Goal: Task Accomplishment & Management: Use online tool/utility

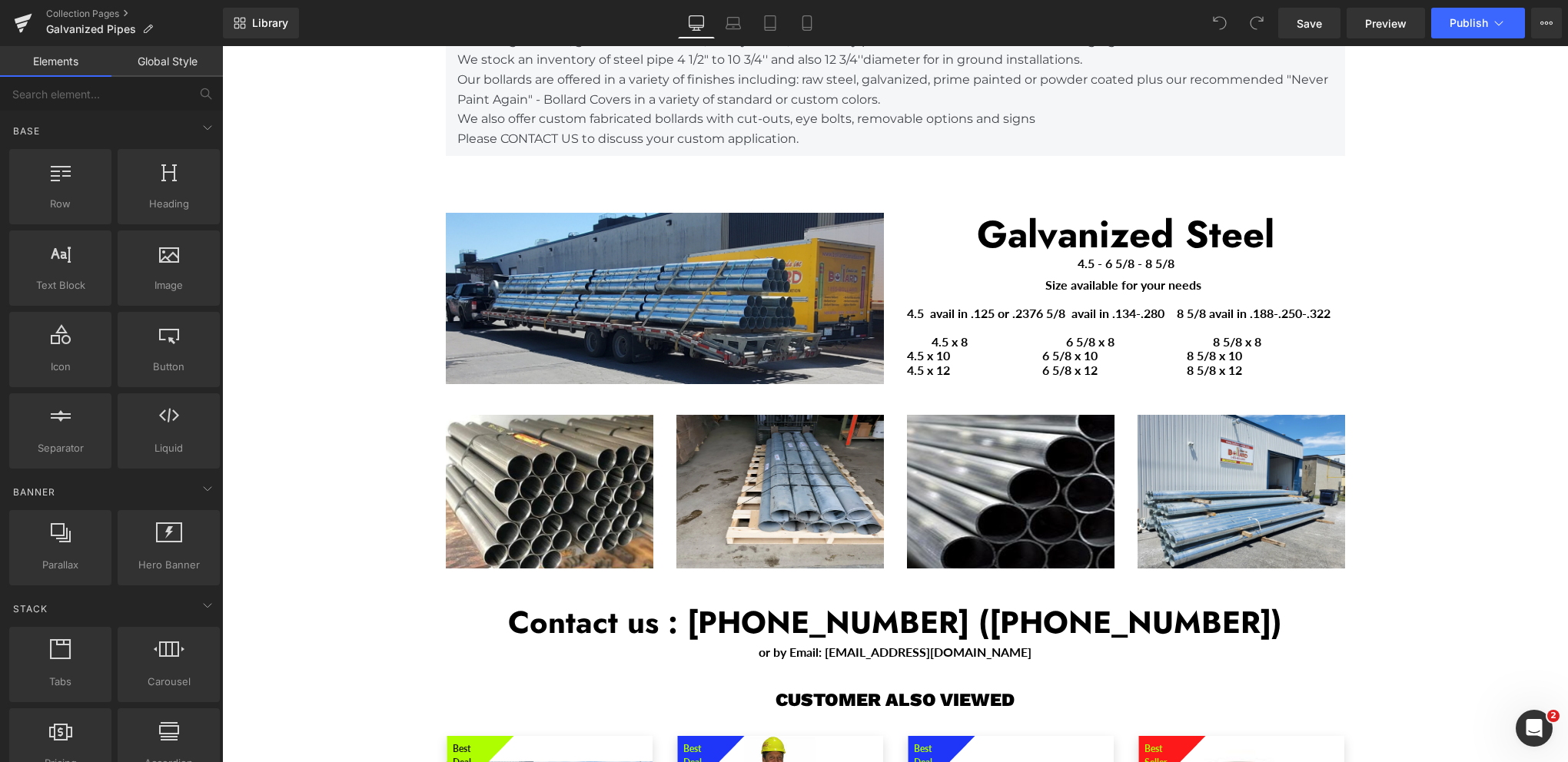
scroll to position [2305, 0]
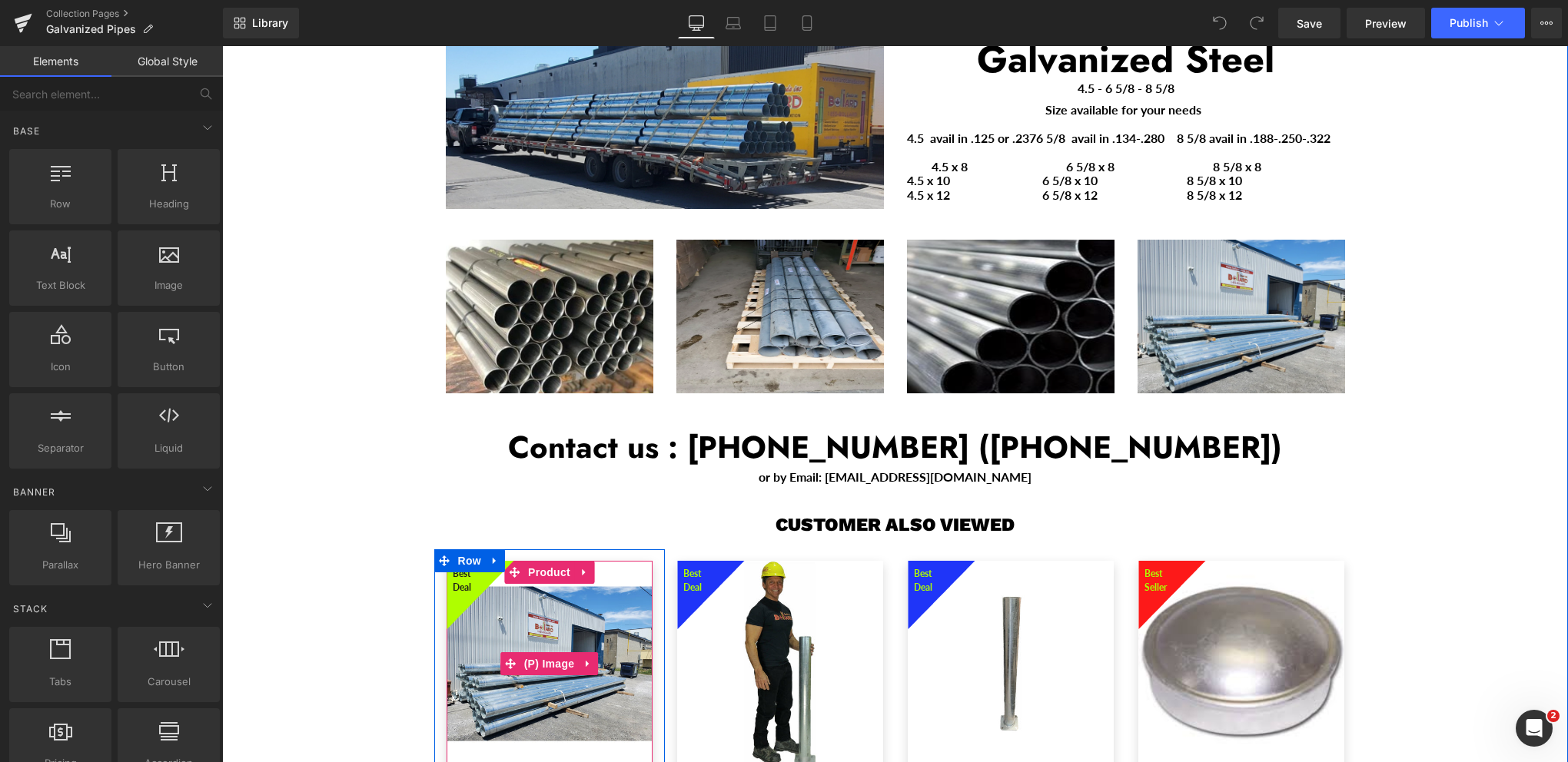
click at [598, 641] on img "Main content" at bounding box center [549, 663] width 206 height 206
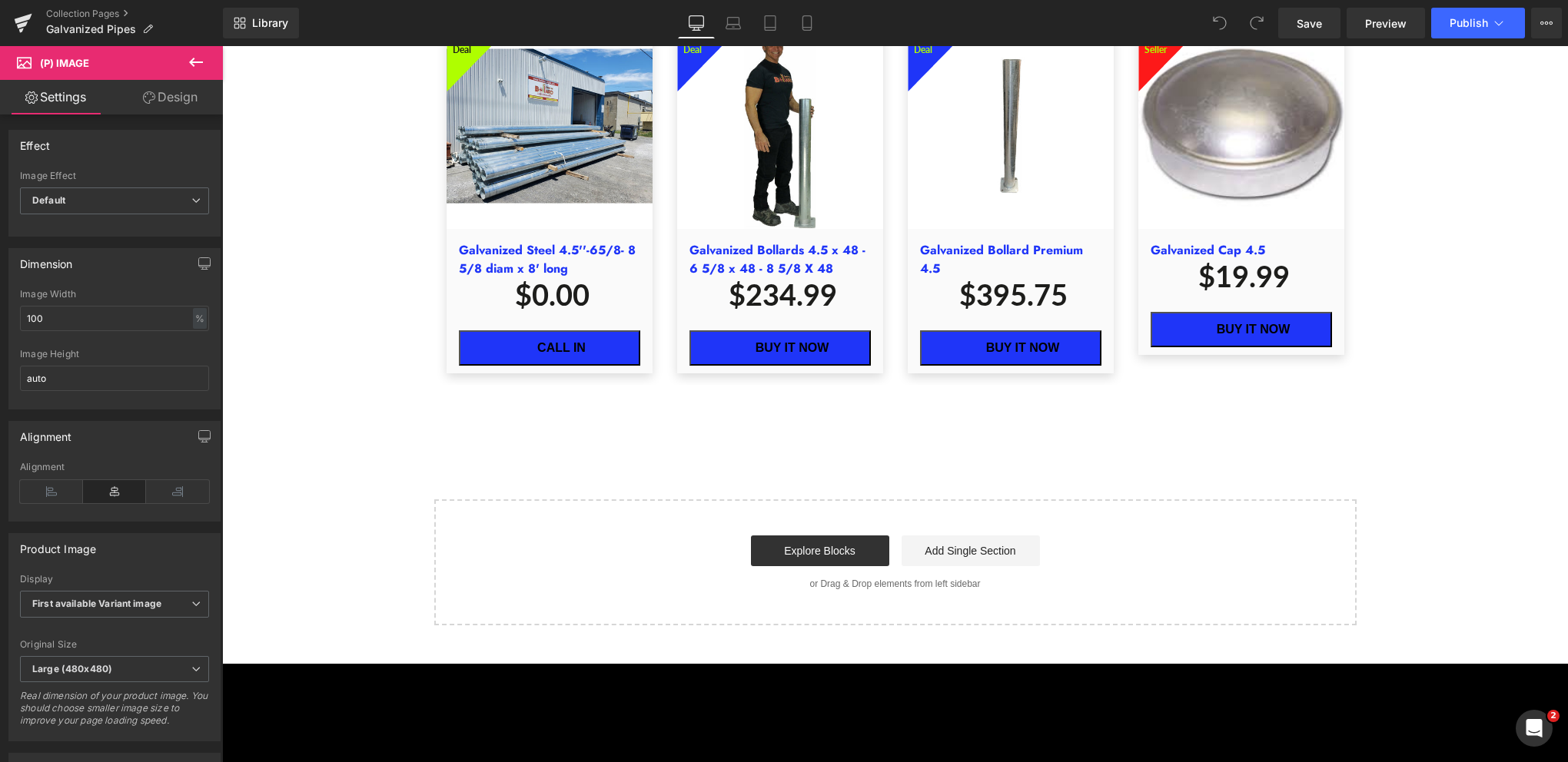
scroll to position [2920, 0]
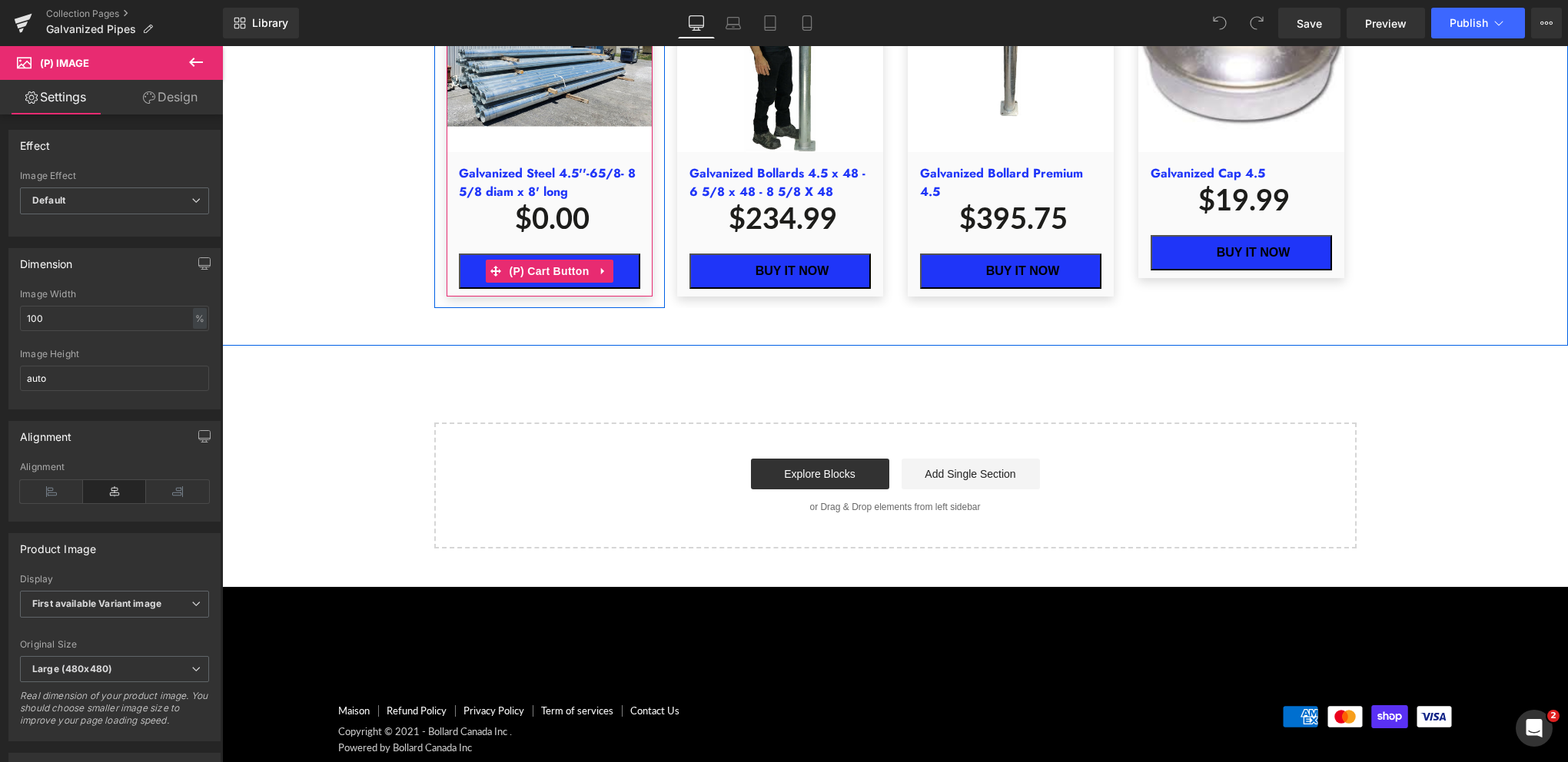
click at [544, 260] on span "(P) Cart Button" at bounding box center [549, 271] width 88 height 23
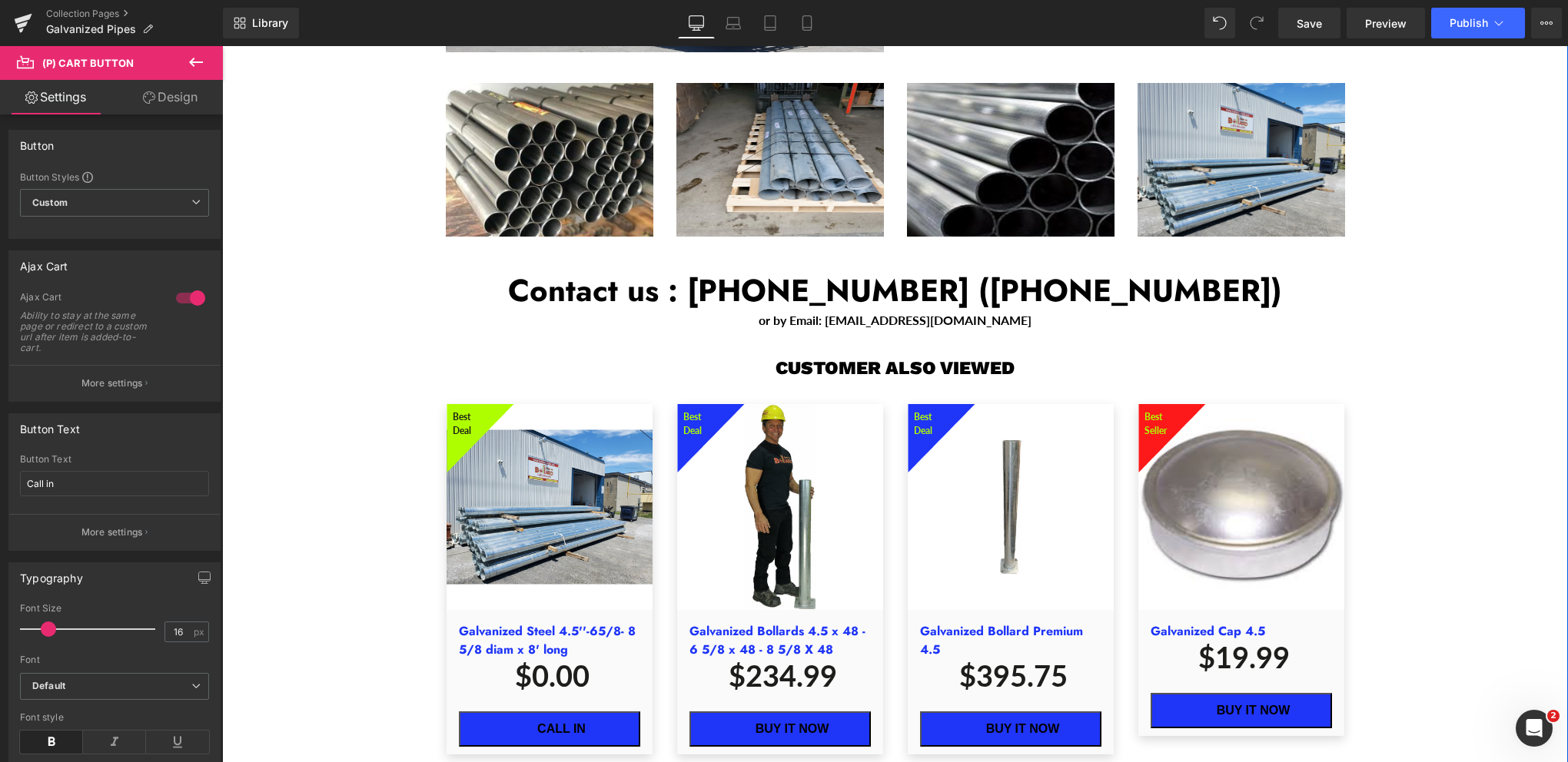
scroll to position [2536, 0]
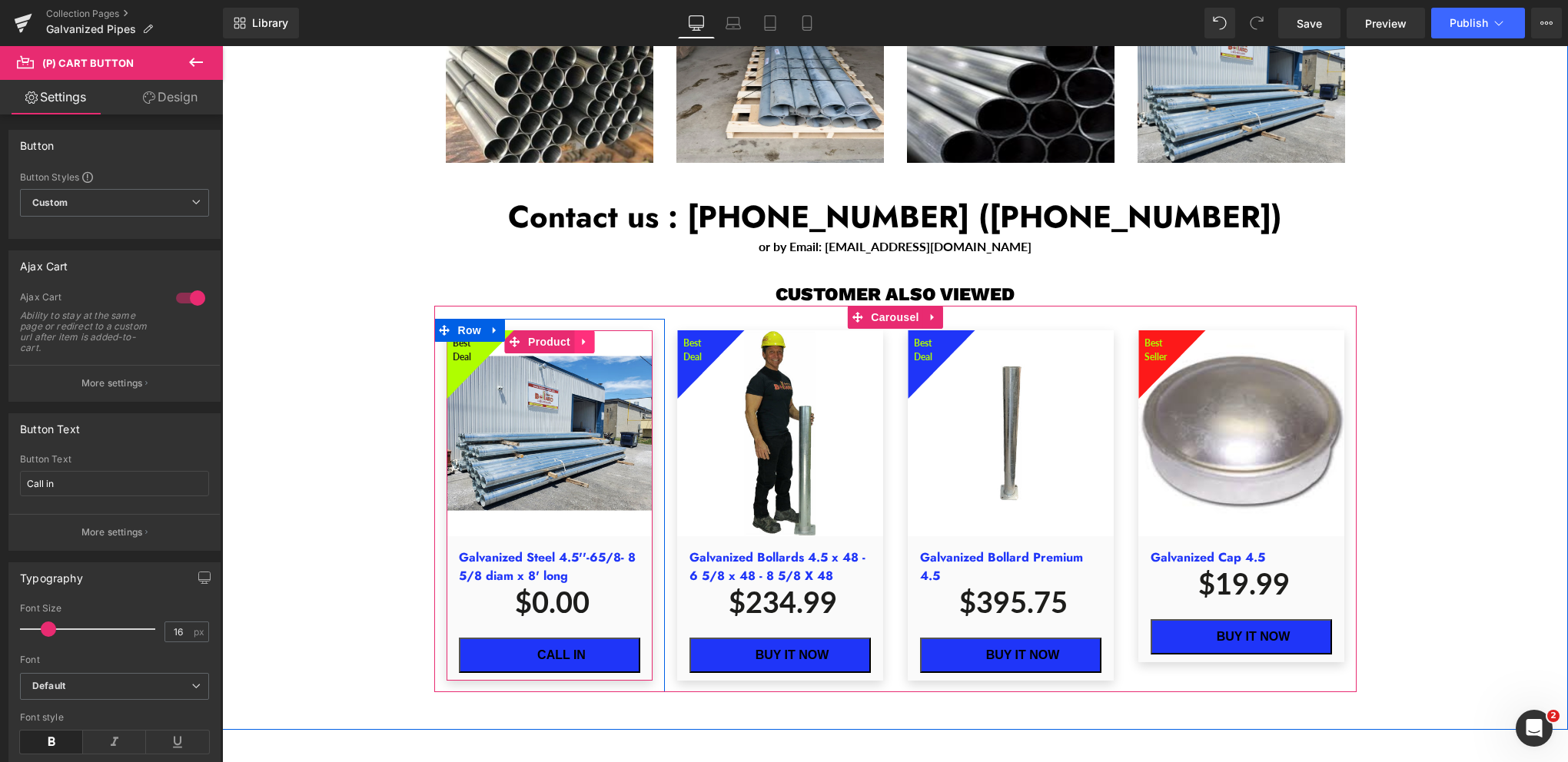
click at [579, 336] on icon "Main content" at bounding box center [584, 341] width 11 height 12
click at [589, 337] on icon "Main content" at bounding box center [594, 342] width 11 height 11
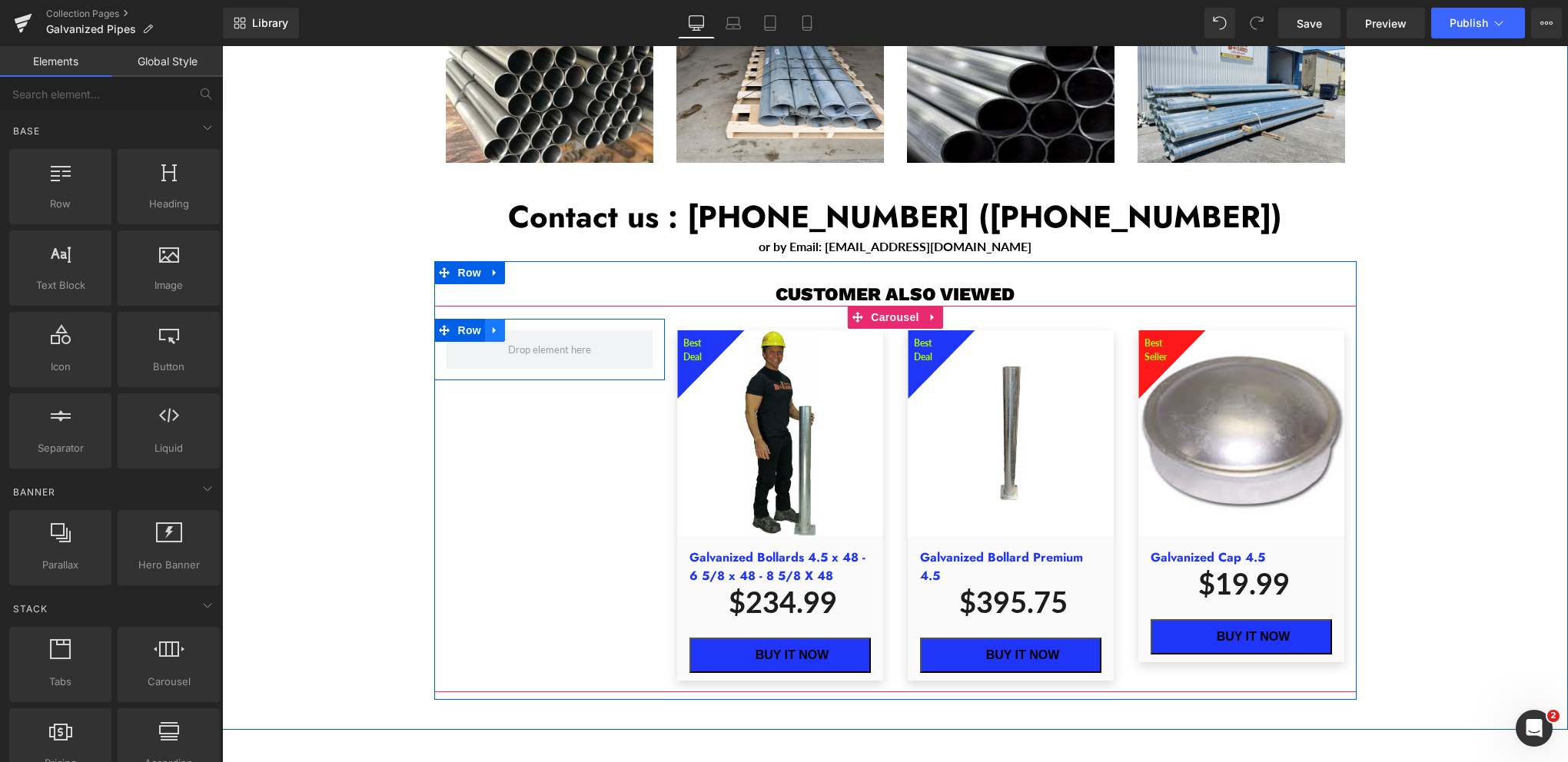
click at [492, 327] on icon "Main content" at bounding box center [494, 331] width 3 height 7
click at [529, 324] on icon "Main content" at bounding box center [535, 330] width 11 height 12
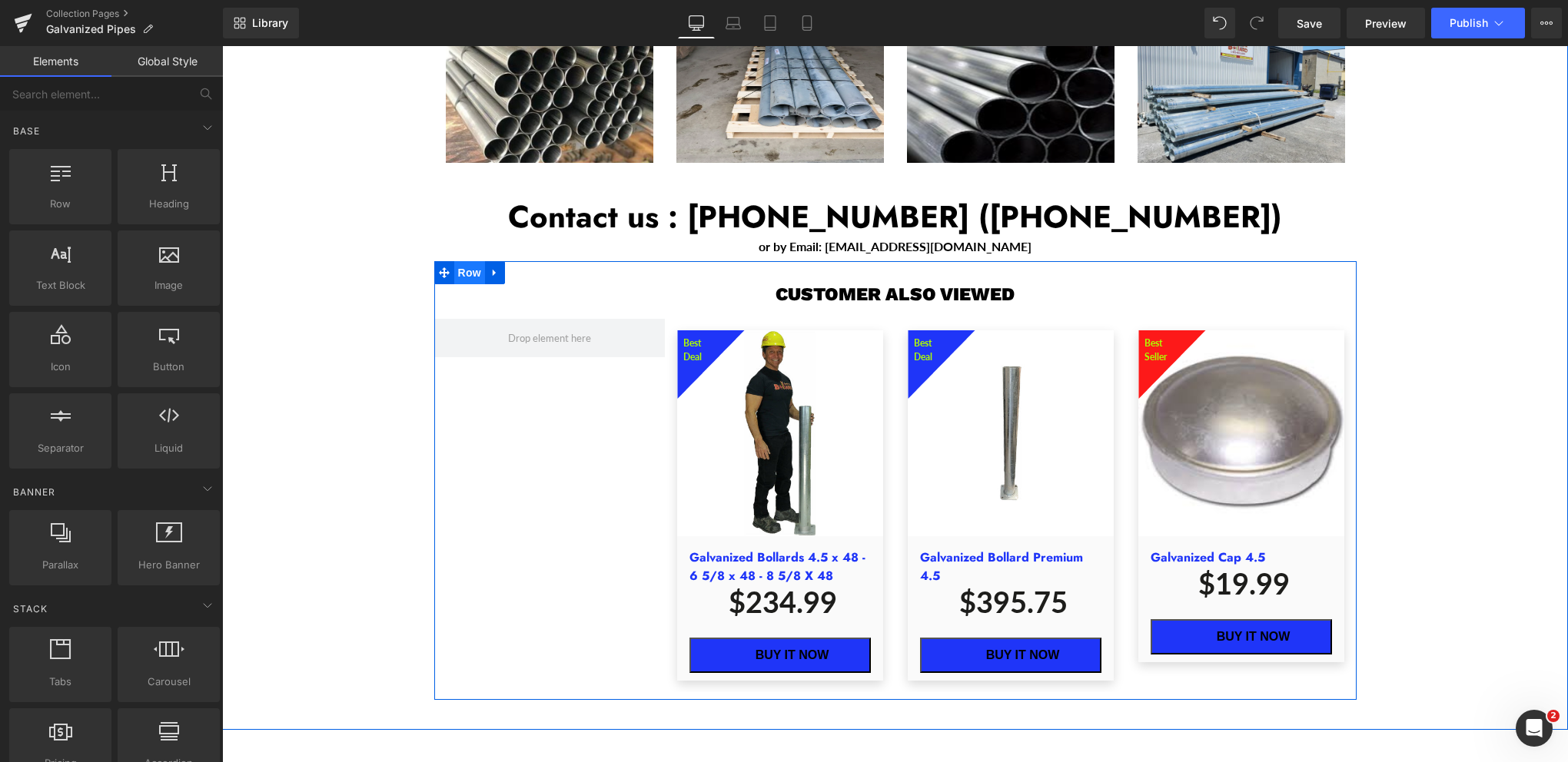
click at [472, 261] on span "Row" at bounding box center [469, 273] width 31 height 23
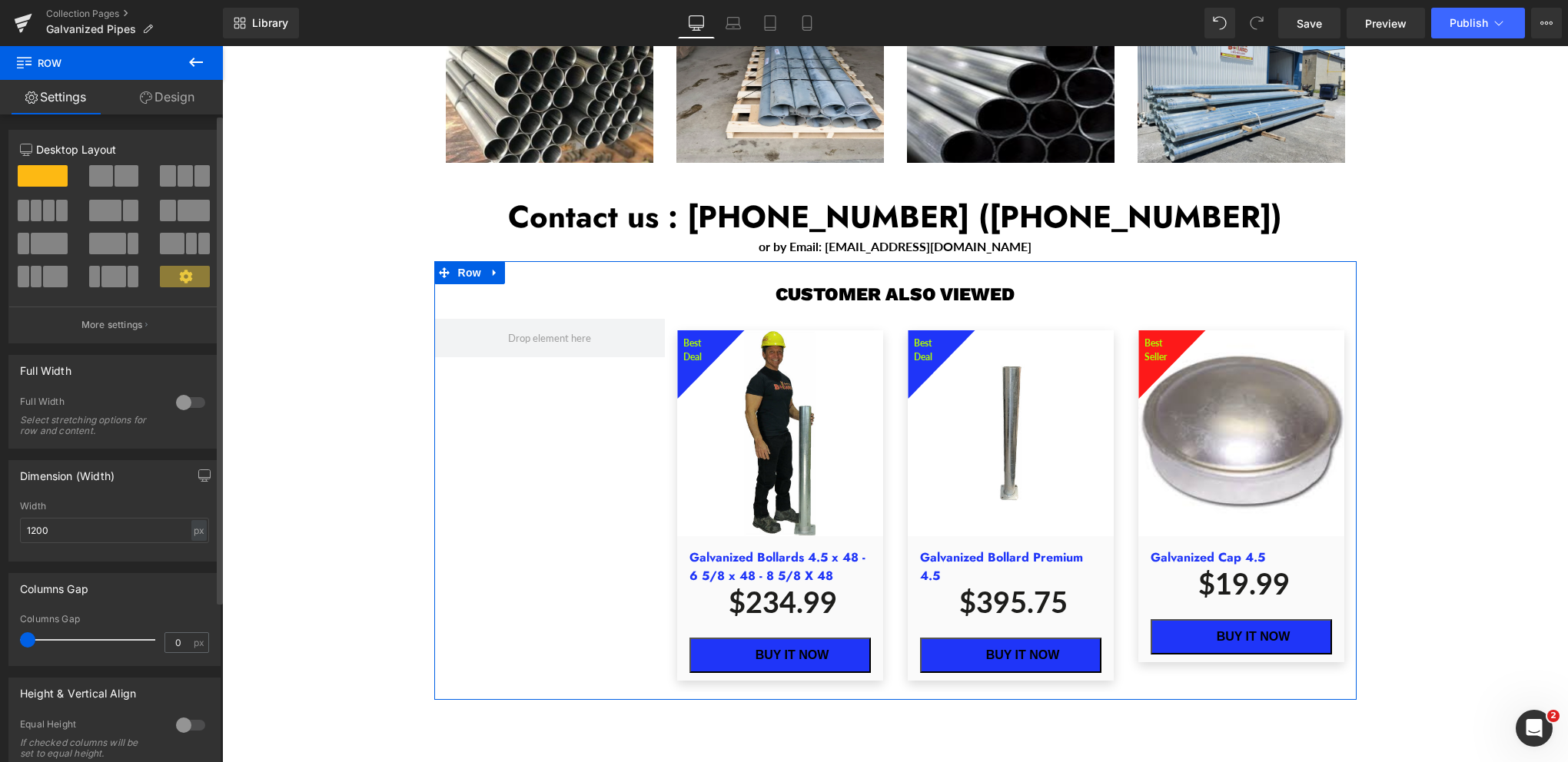
click at [181, 175] on span at bounding box center [185, 176] width 15 height 22
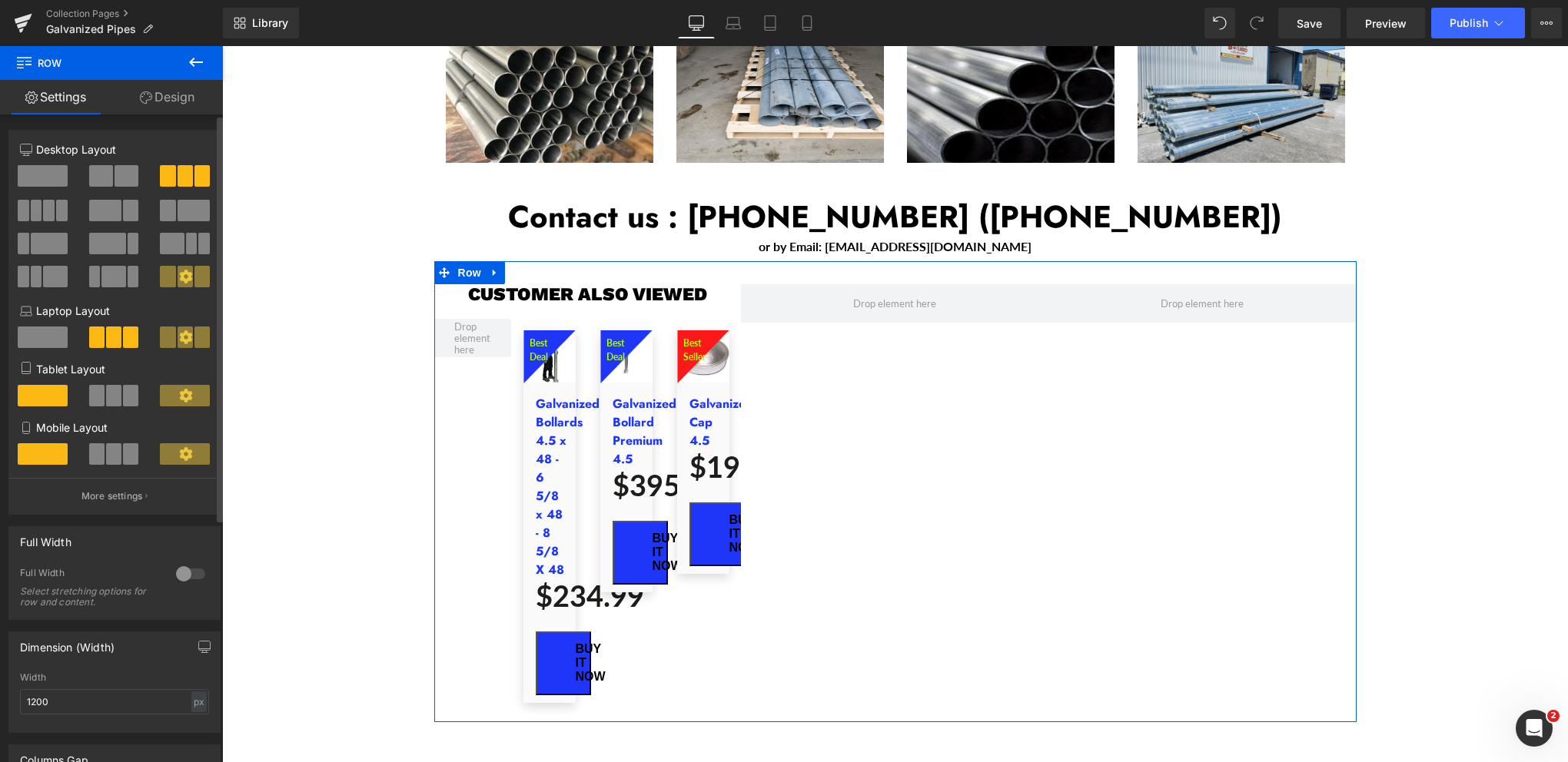
click at [177, 180] on span at bounding box center [185, 176] width 15 height 22
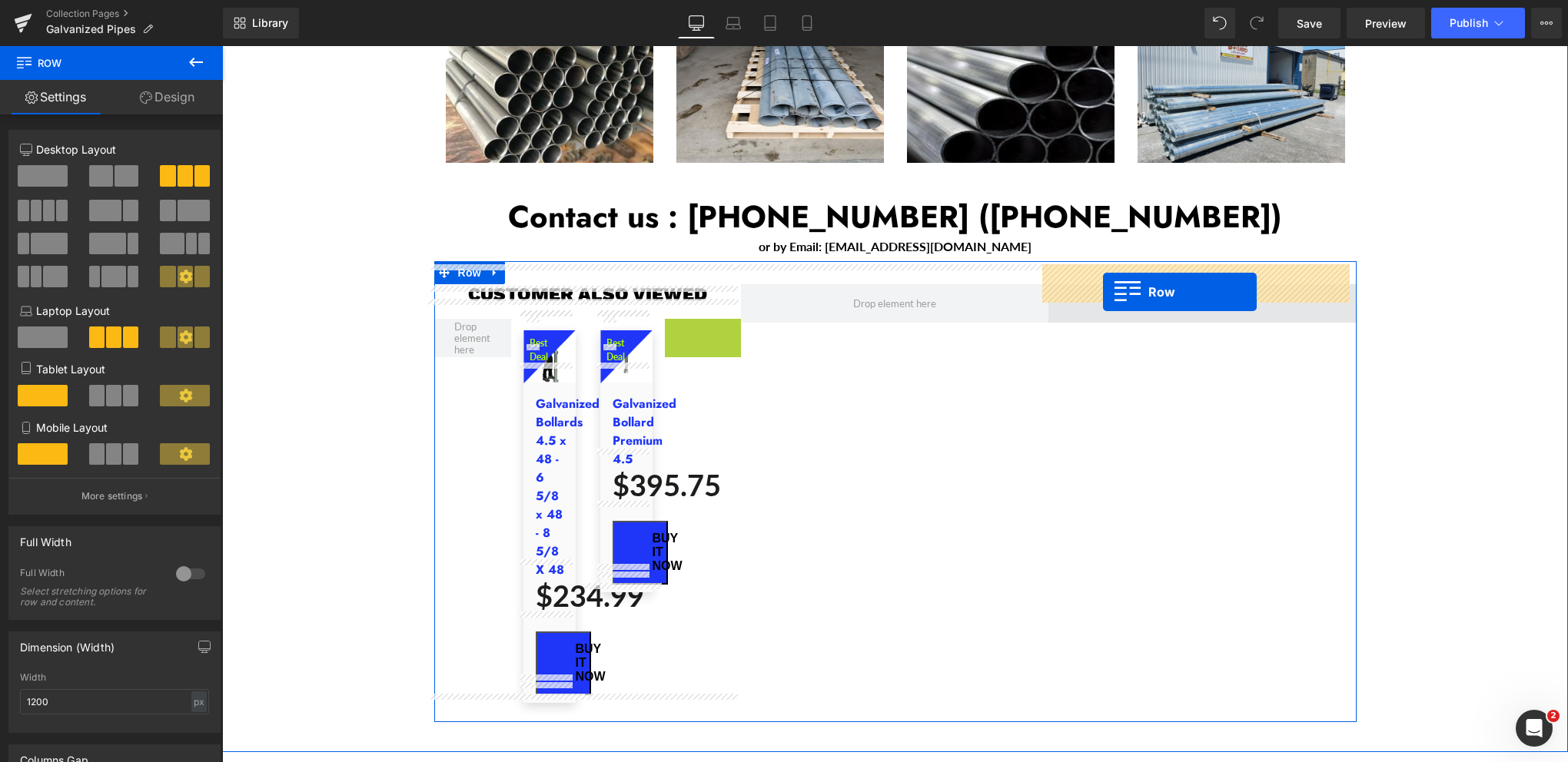
drag, startPoint x: 671, startPoint y: 314, endPoint x: 1103, endPoint y: 292, distance: 432.6
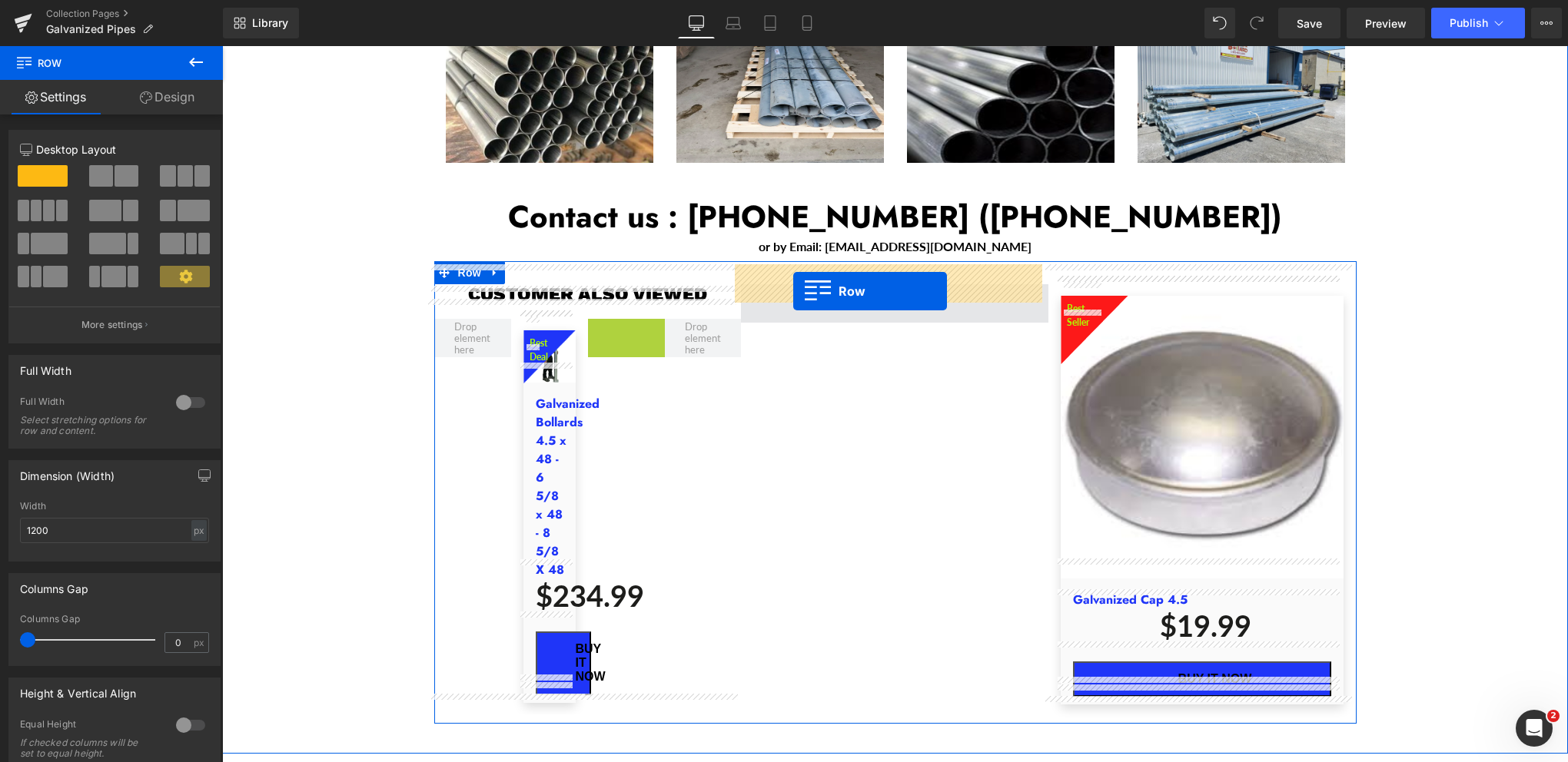
drag, startPoint x: 595, startPoint y: 314, endPoint x: 793, endPoint y: 291, distance: 199.3
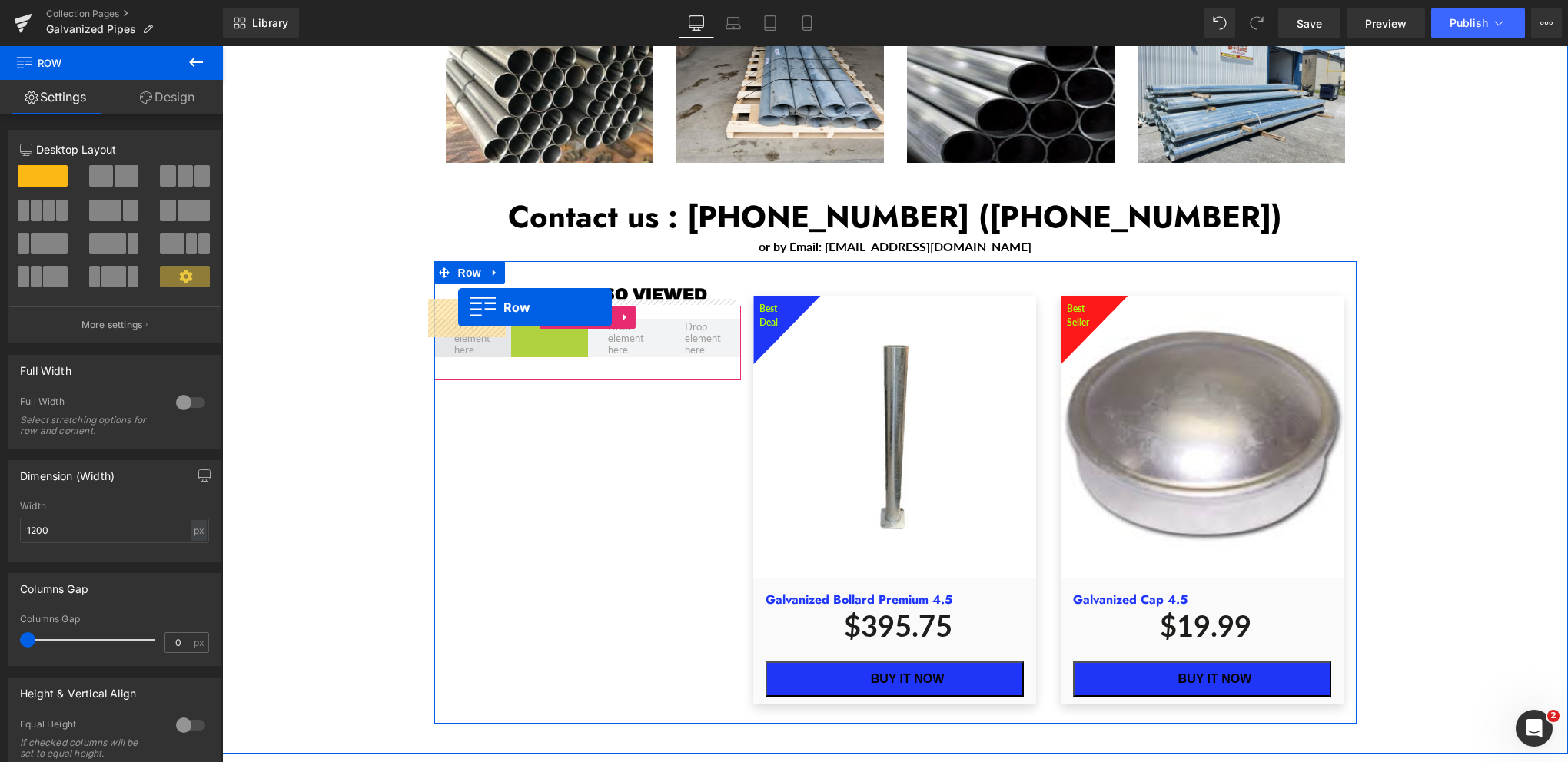
drag, startPoint x: 514, startPoint y: 311, endPoint x: 458, endPoint y: 307, distance: 56.1
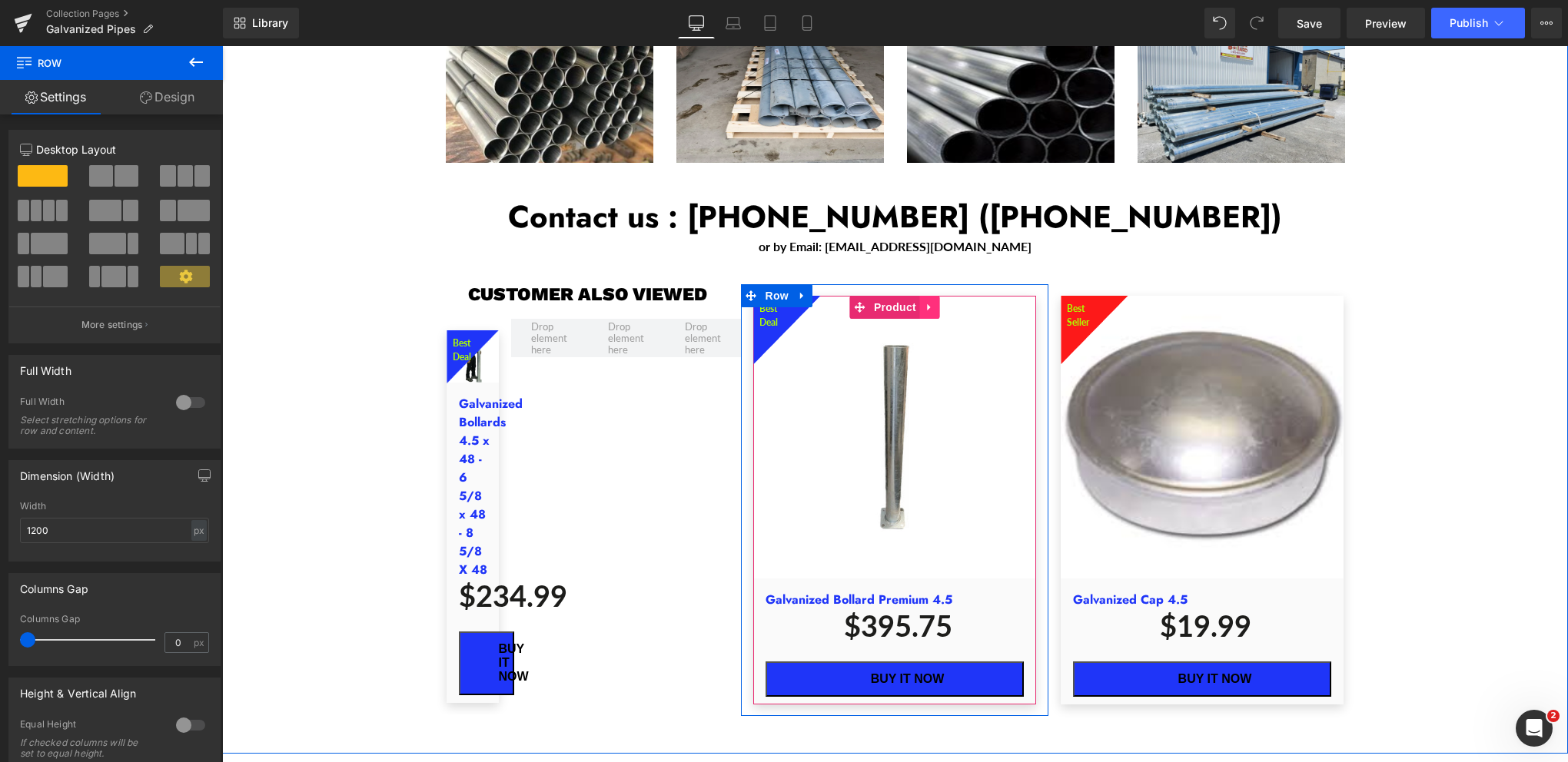
click at [925, 302] on icon "Main content" at bounding box center [930, 307] width 11 height 12
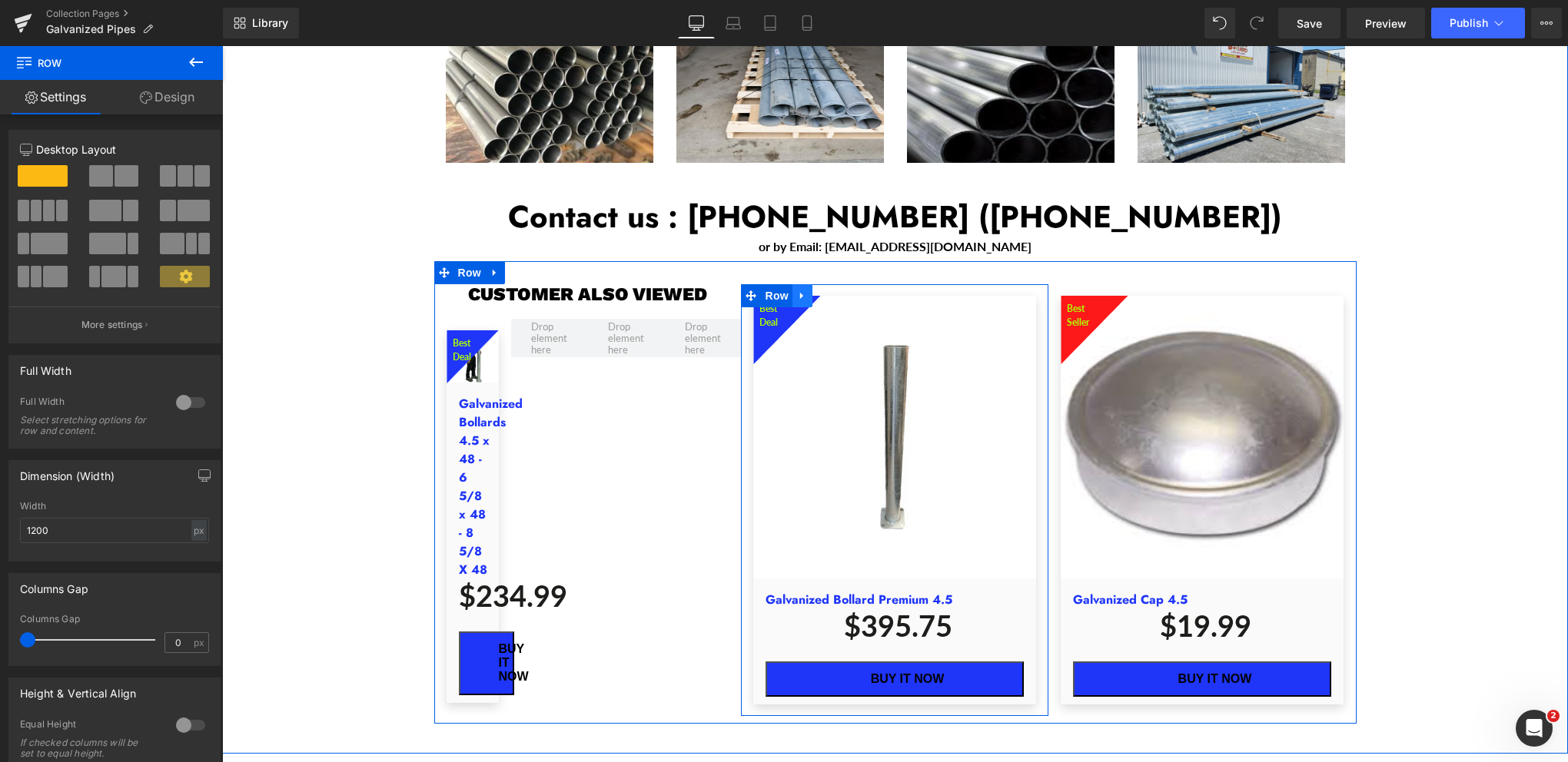
click at [797, 290] on icon "Main content" at bounding box center [802, 296] width 11 height 12
click at [818, 290] on icon "Main content" at bounding box center [822, 296] width 11 height 12
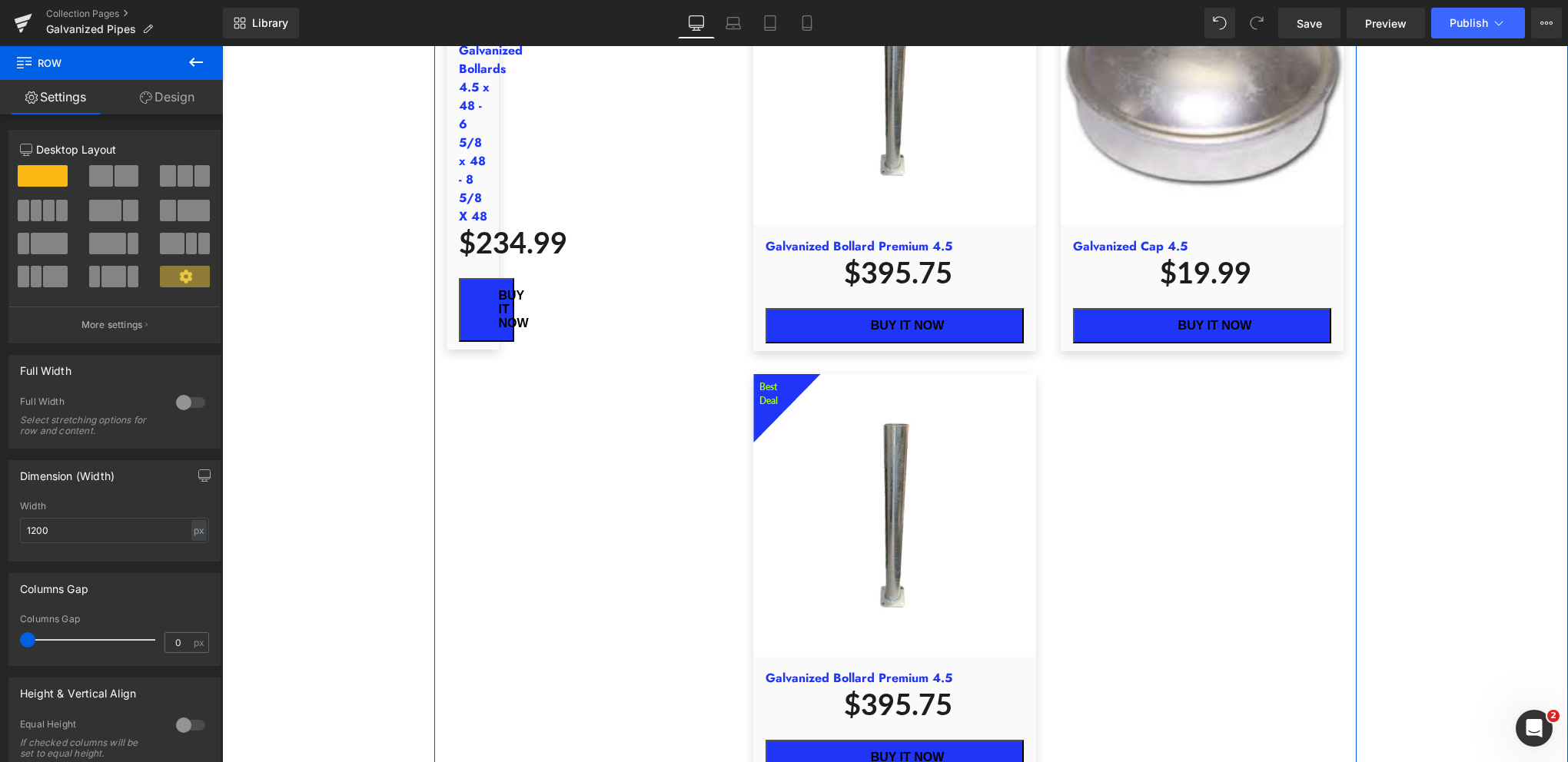
scroll to position [2664, 0]
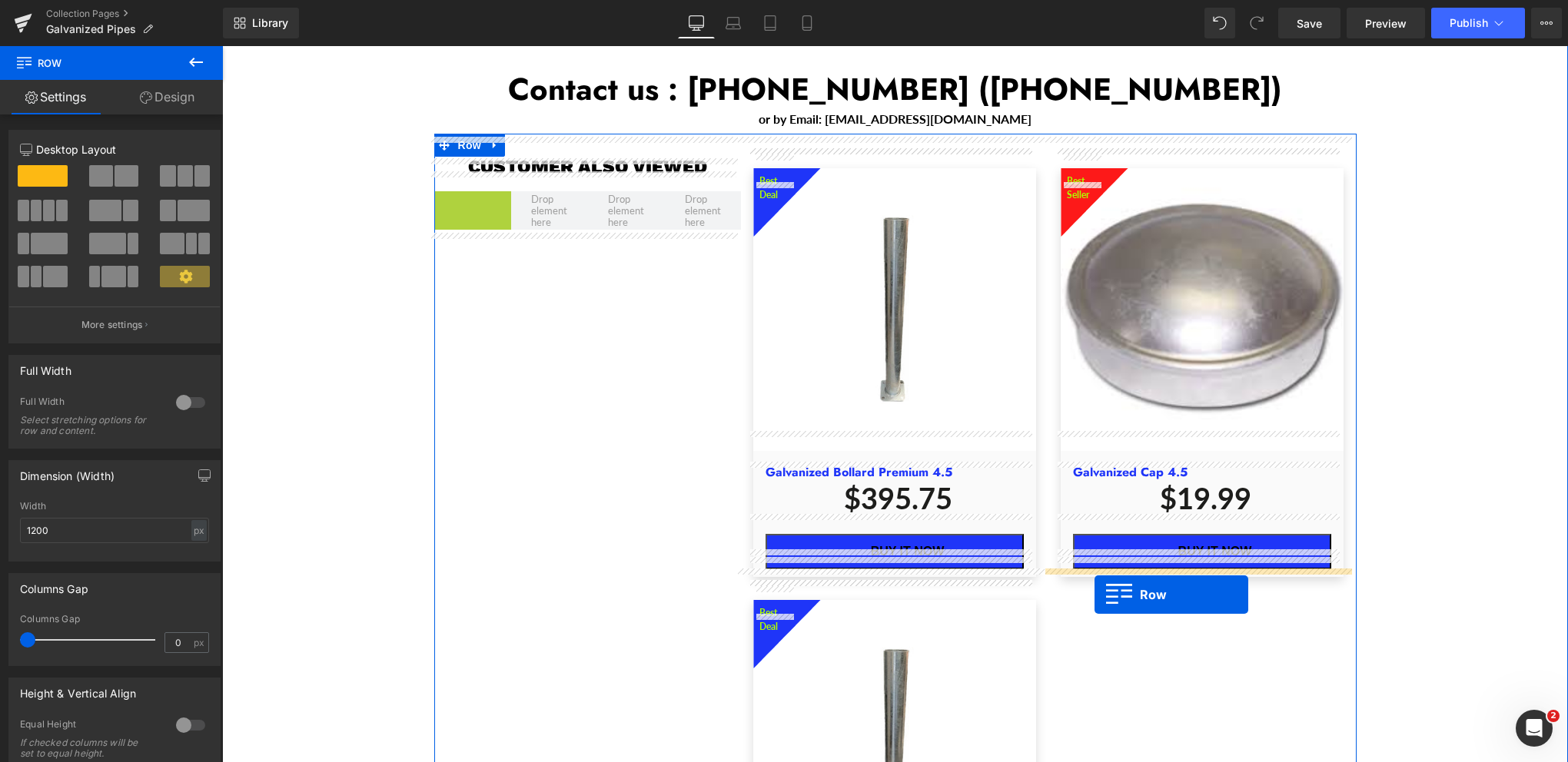
drag, startPoint x: 438, startPoint y: 183, endPoint x: 1094, endPoint y: 595, distance: 774.6
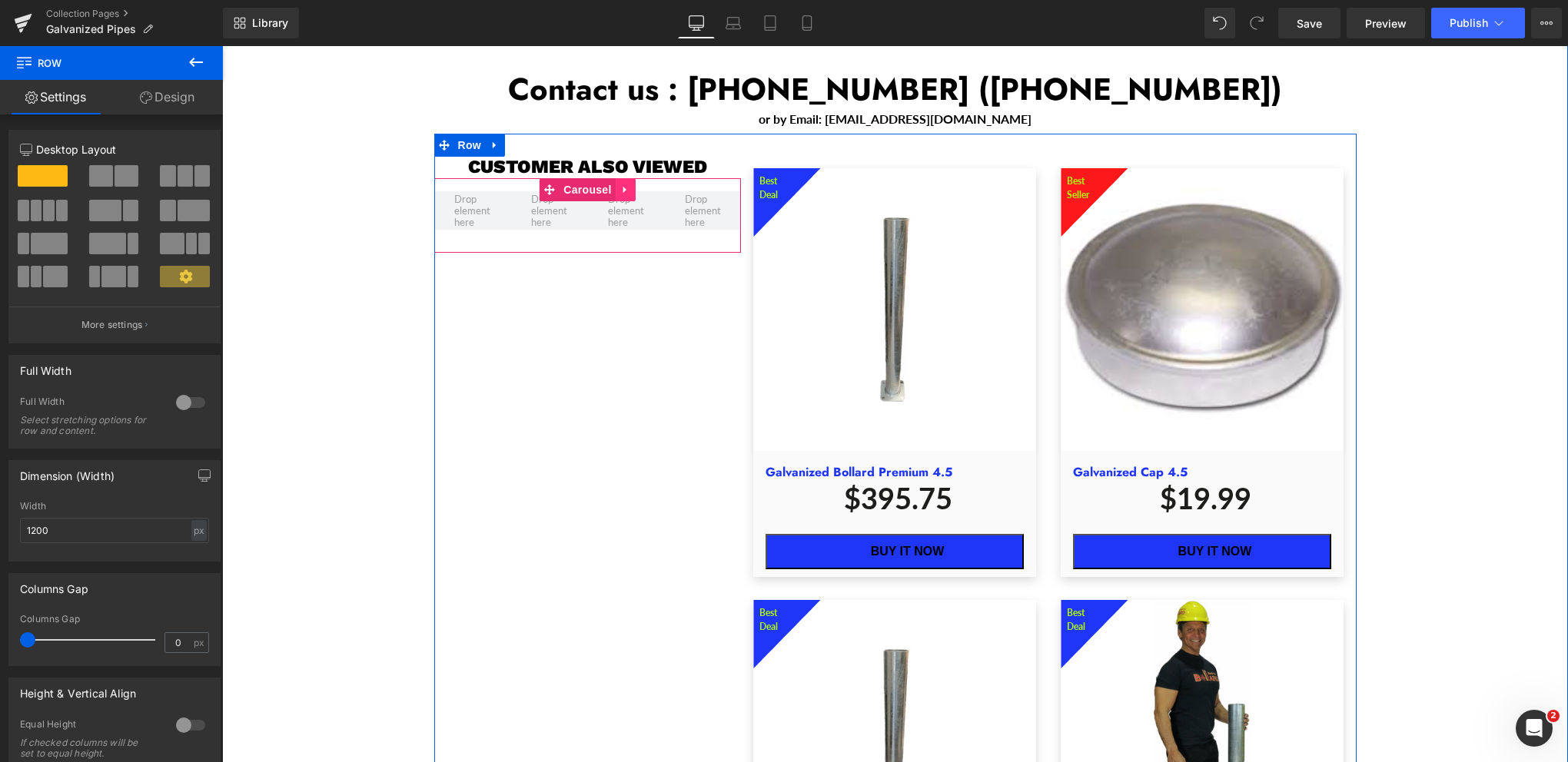
click at [619, 178] on link "Main content" at bounding box center [626, 190] width 20 height 23
click at [632, 184] on icon "Main content" at bounding box center [636, 190] width 11 height 11
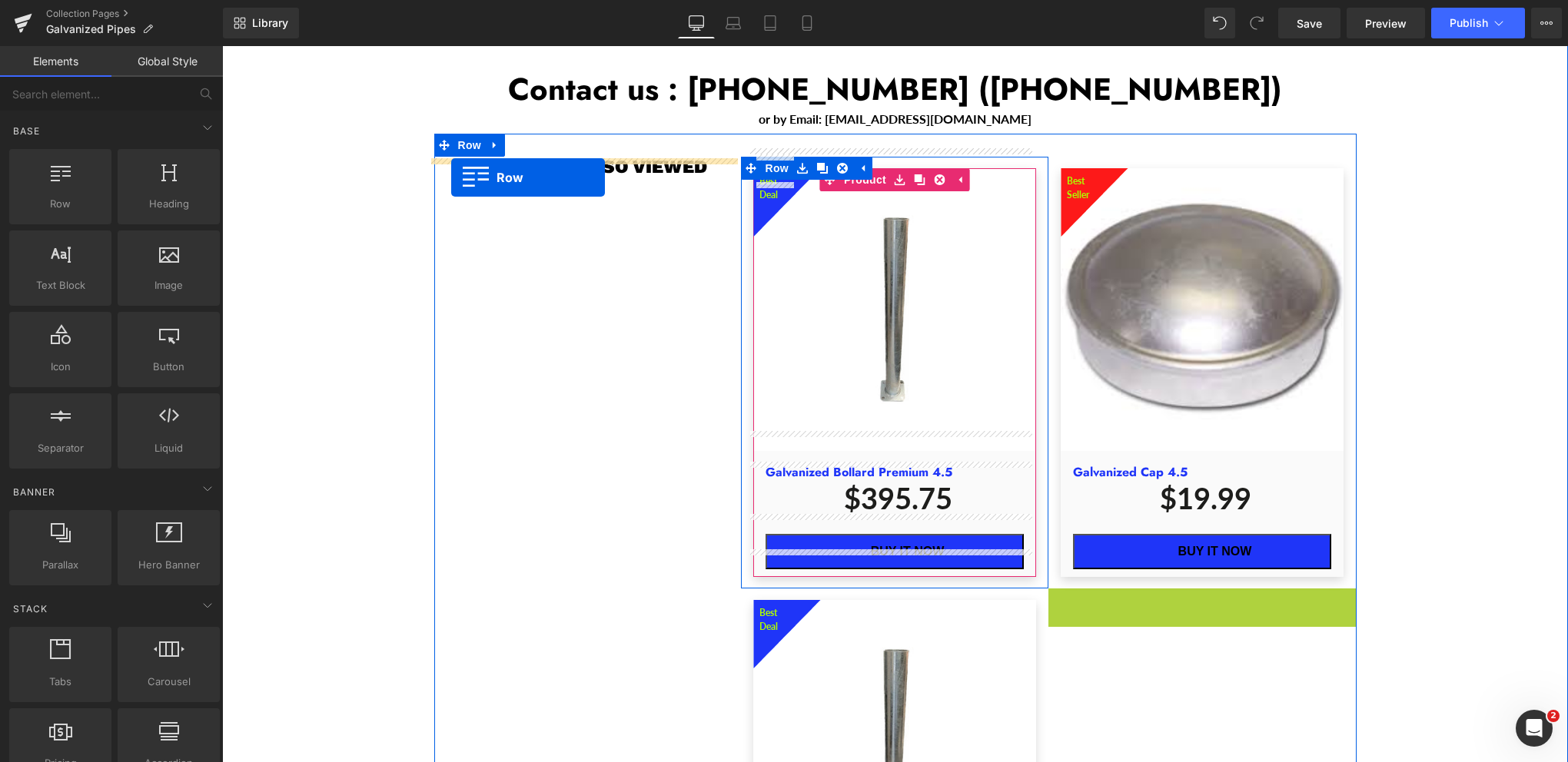
drag, startPoint x: 1054, startPoint y: 582, endPoint x: 451, endPoint y: 177, distance: 726.4
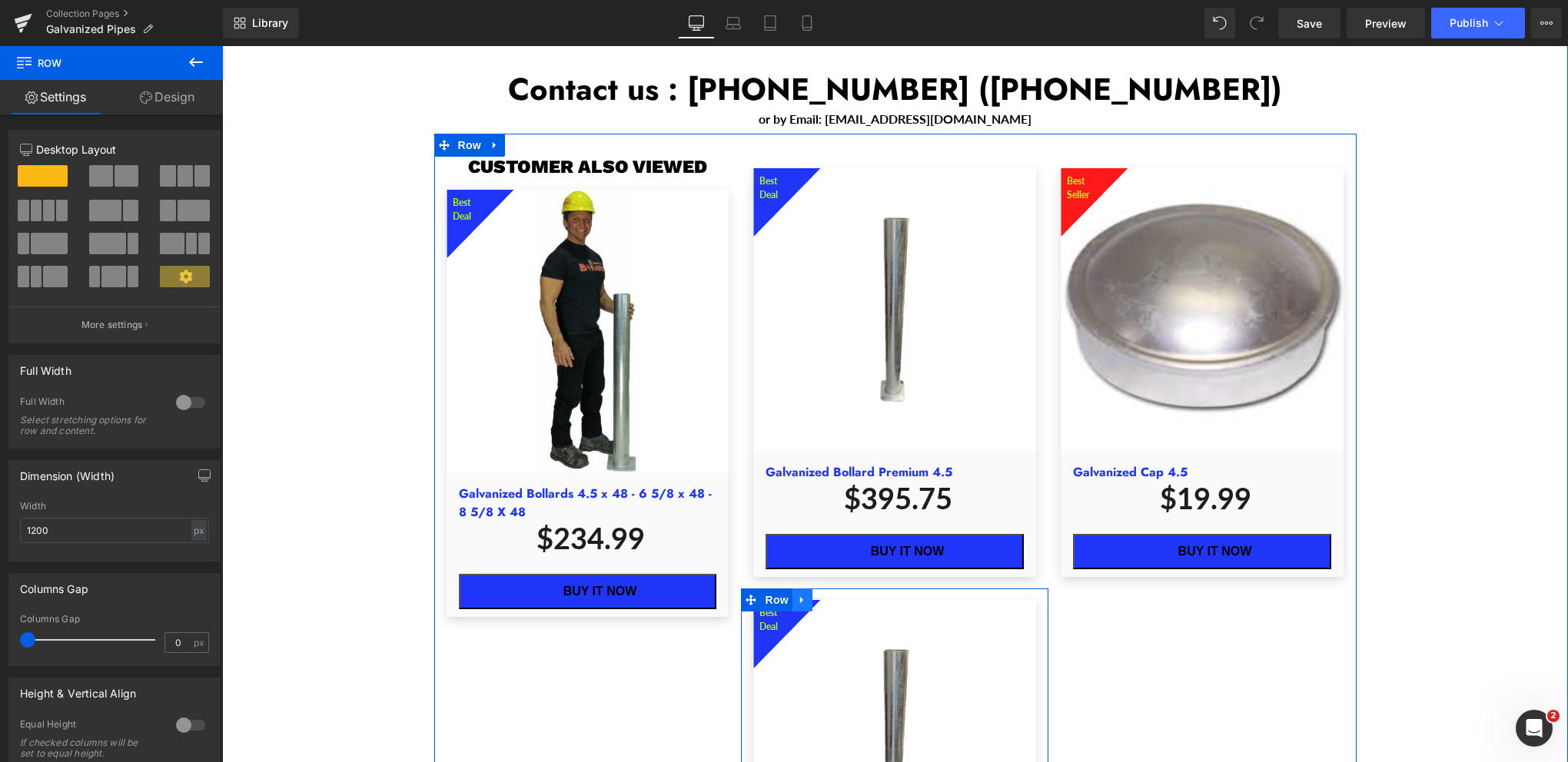
click at [801, 589] on link "Main content" at bounding box center [802, 600] width 20 height 23
click at [837, 595] on icon "Main content" at bounding box center [842, 600] width 11 height 11
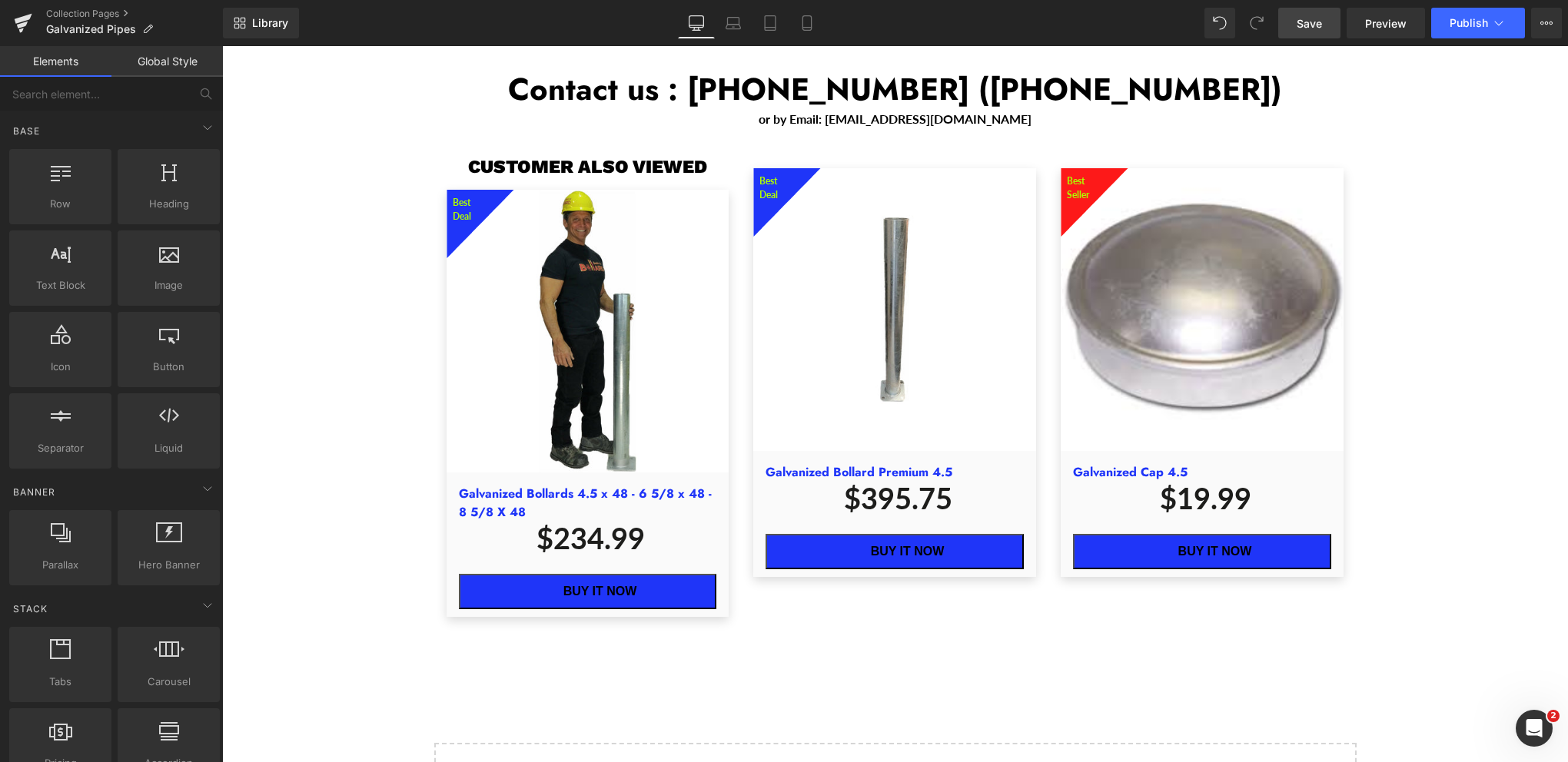
click at [1306, 28] on span "Save" at bounding box center [1309, 23] width 25 height 16
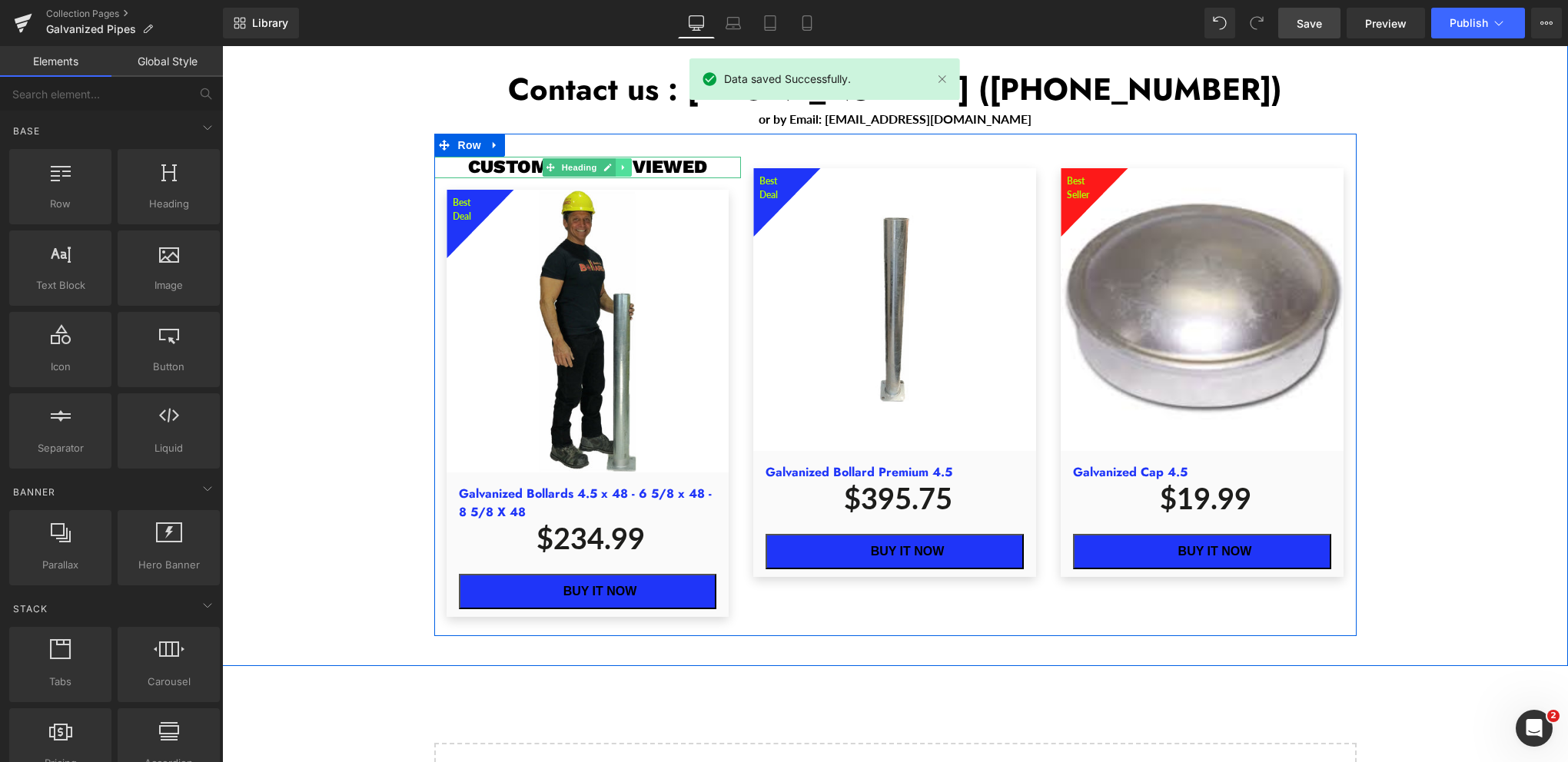
click at [623, 165] on icon "Main content" at bounding box center [623, 167] width 2 height 5
click at [630, 158] on link "Main content" at bounding box center [632, 167] width 16 height 18
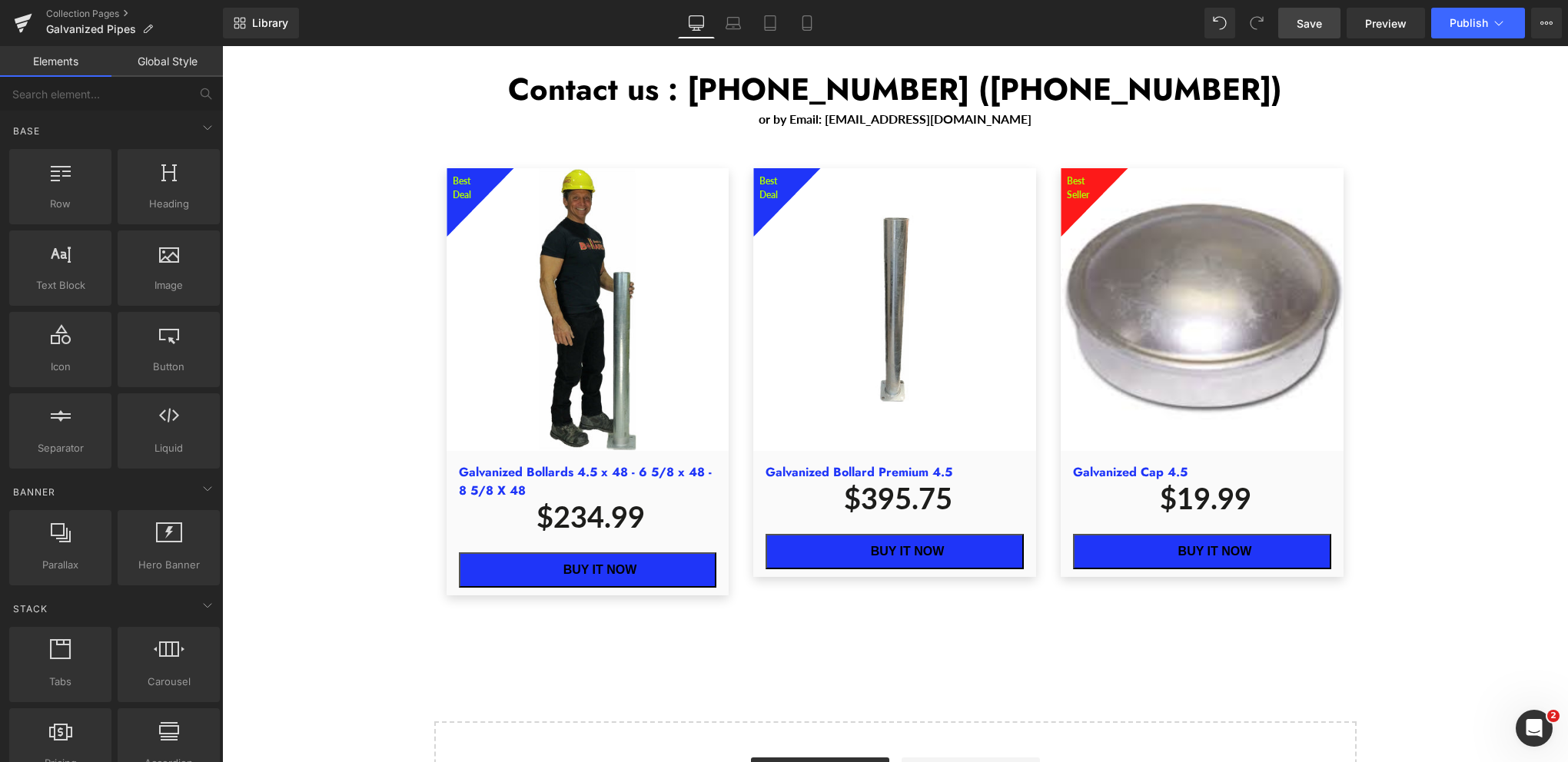
drag, startPoint x: 1307, startPoint y: 29, endPoint x: 206, endPoint y: 7, distance: 1101.2
click at [1307, 29] on span "Save" at bounding box center [1309, 23] width 25 height 16
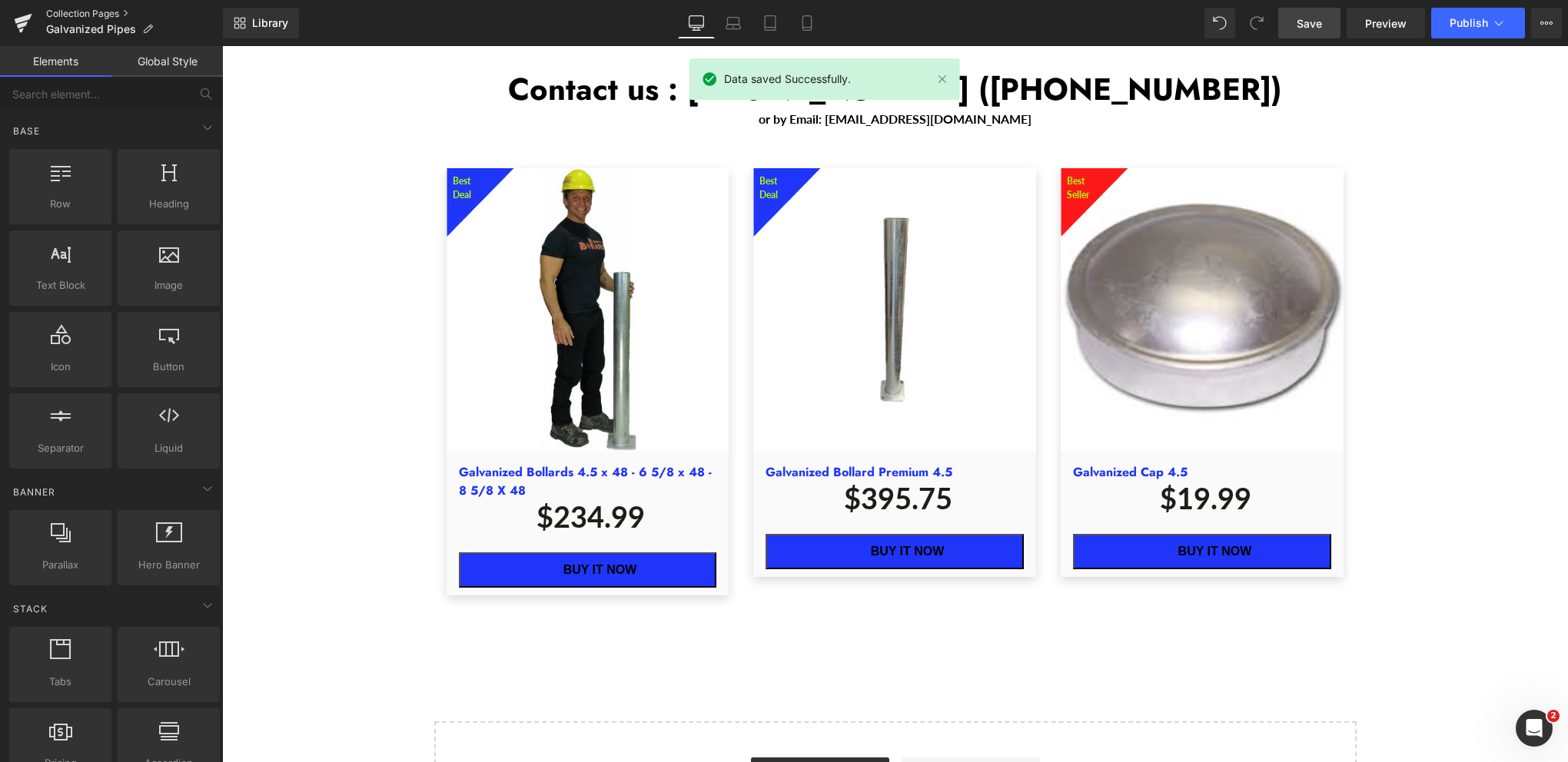
click at [96, 15] on link "Collection Pages" at bounding box center [134, 14] width 176 height 12
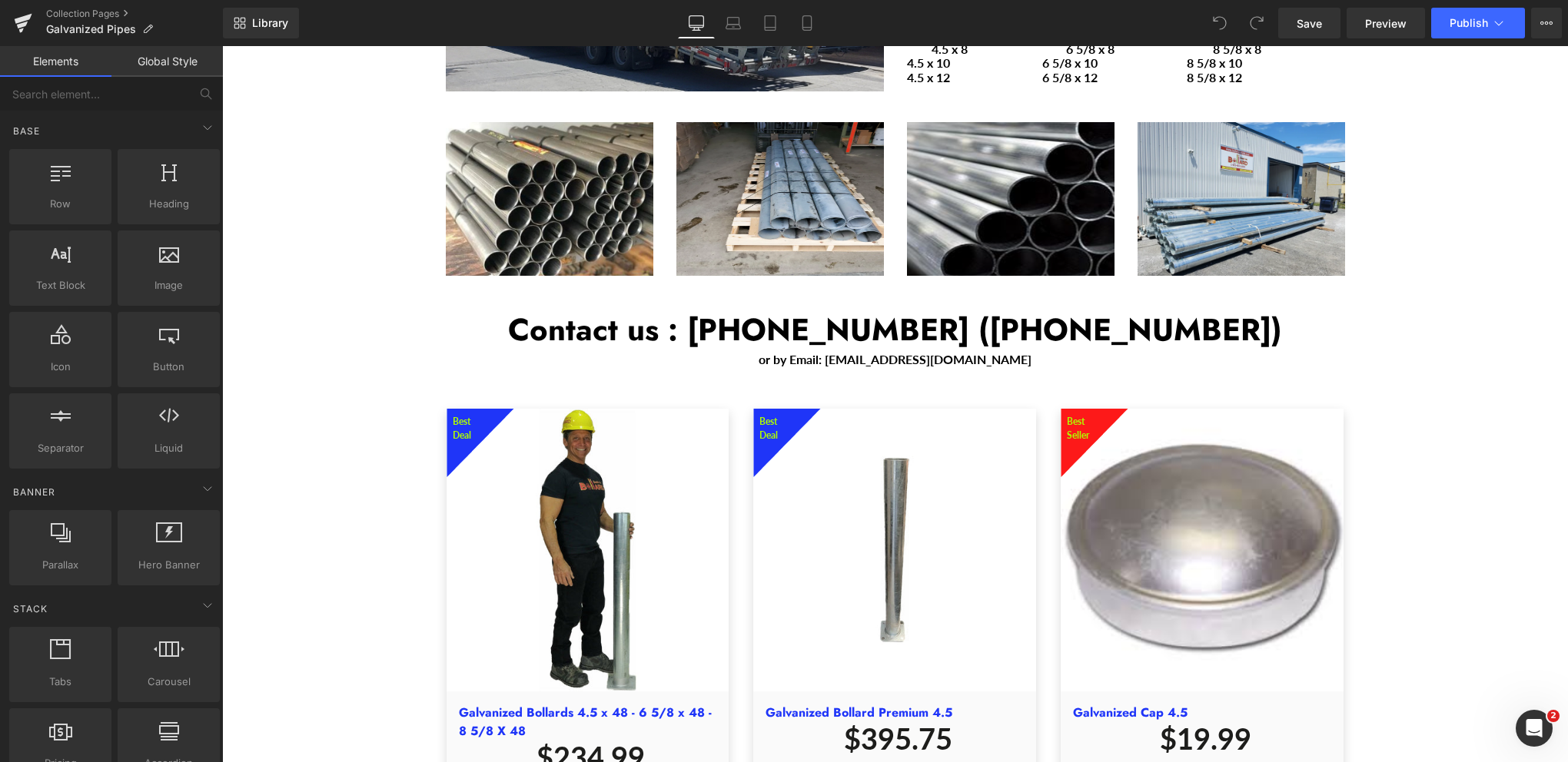
scroll to position [2459, 0]
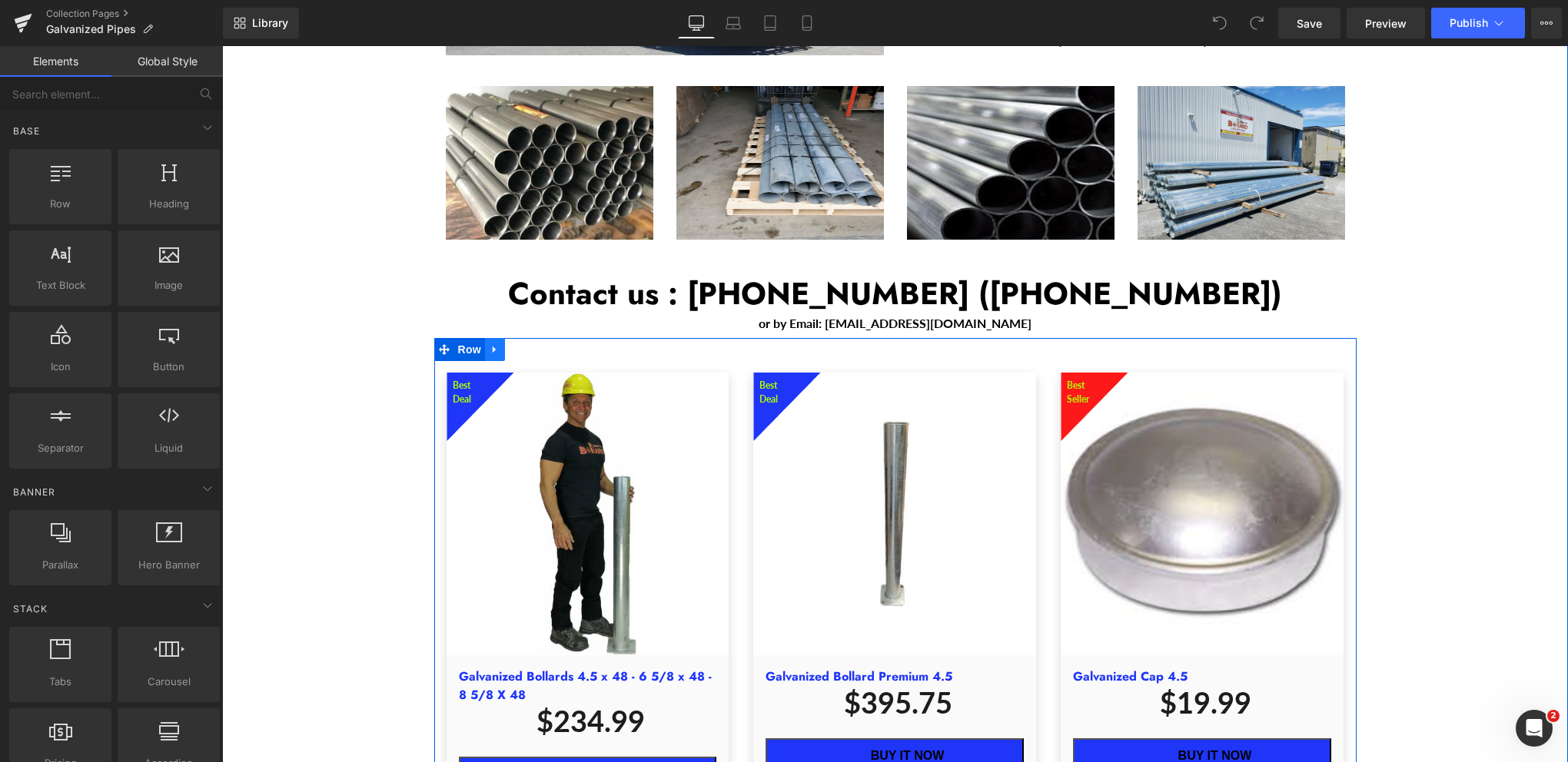
click at [493, 338] on link "Main content" at bounding box center [495, 350] width 20 height 23
click at [530, 344] on icon "Main content" at bounding box center [535, 350] width 11 height 11
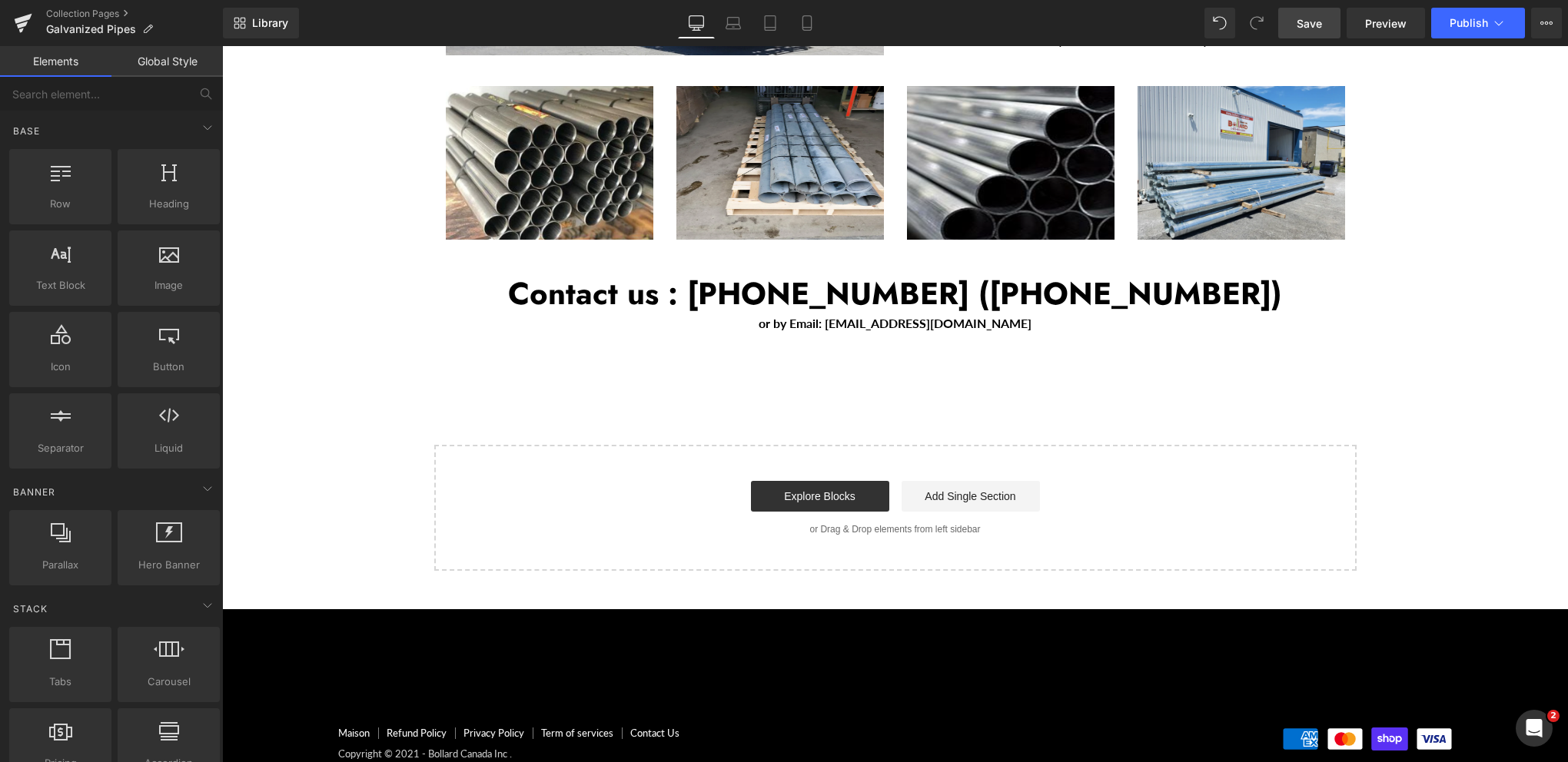
click at [1328, 9] on link "Save" at bounding box center [1309, 23] width 62 height 31
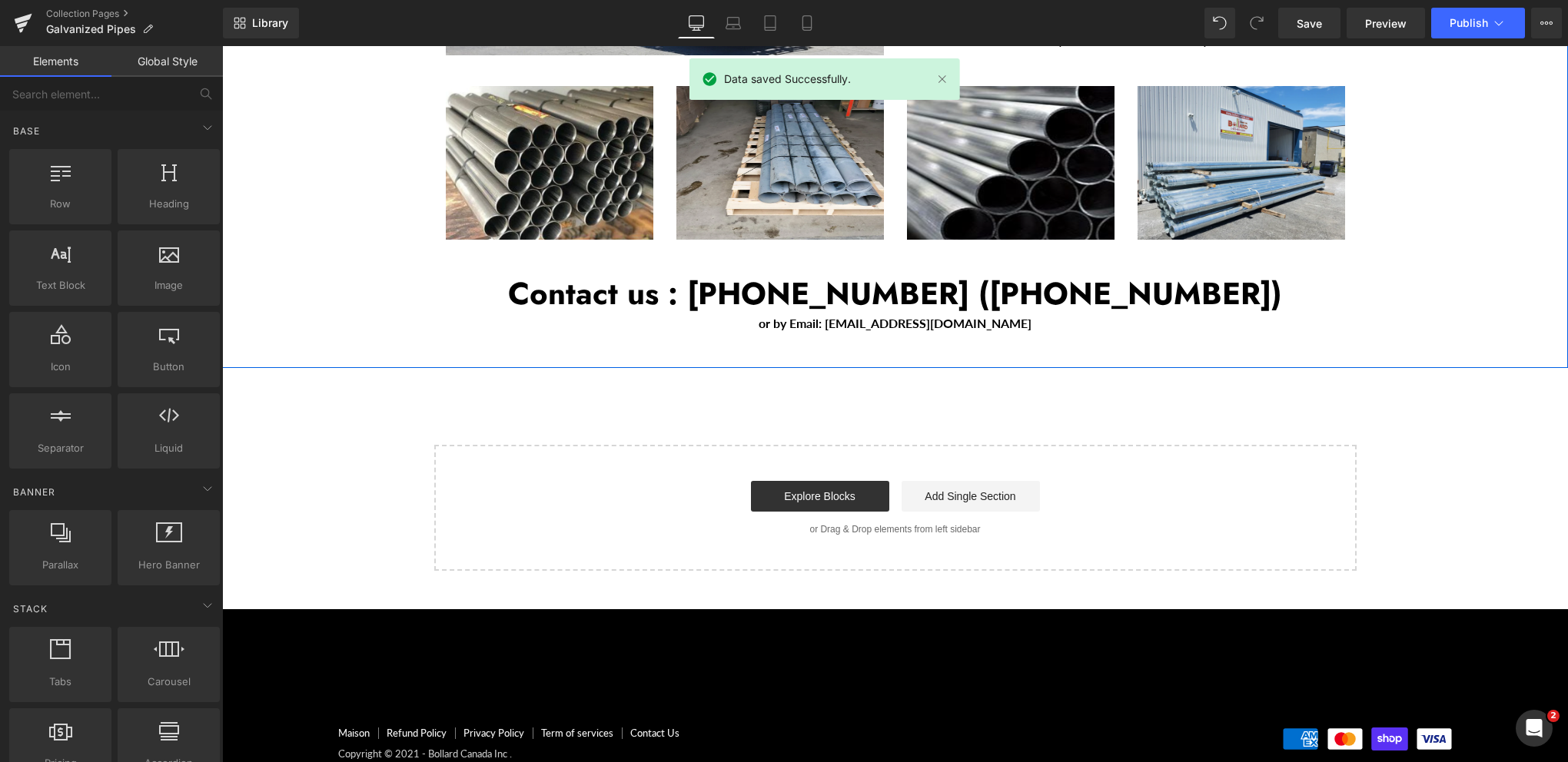
scroll to position [1537, 0]
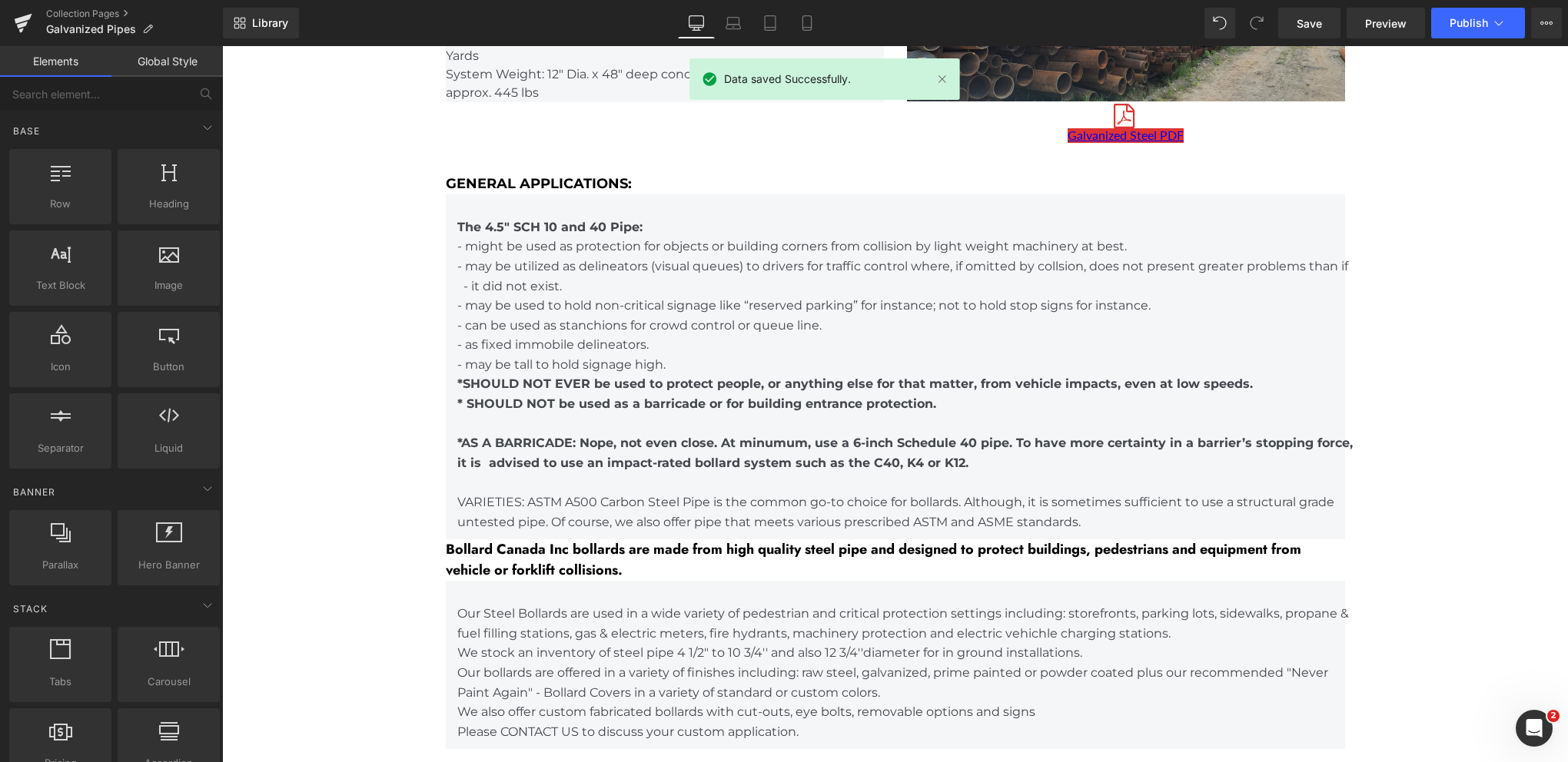
click at [1494, 4] on div "Library Desktop Desktop Laptop Tablet Mobile Save Preview Publish Scheduled Vie…" at bounding box center [895, 23] width 1345 height 46
click at [1476, 31] on button "Publish" at bounding box center [1478, 23] width 94 height 31
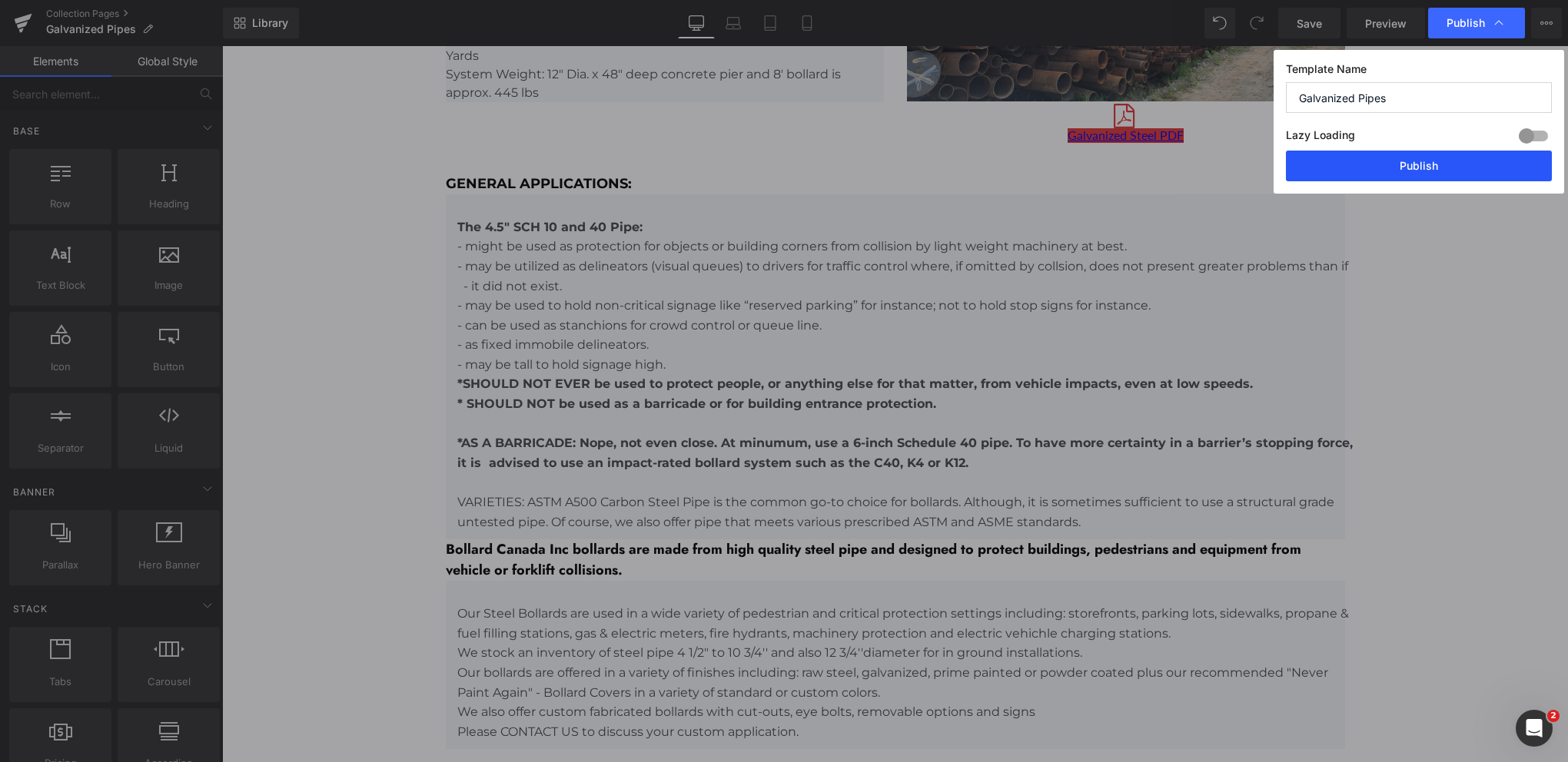
click at [1405, 176] on button "Publish" at bounding box center [1419, 166] width 266 height 31
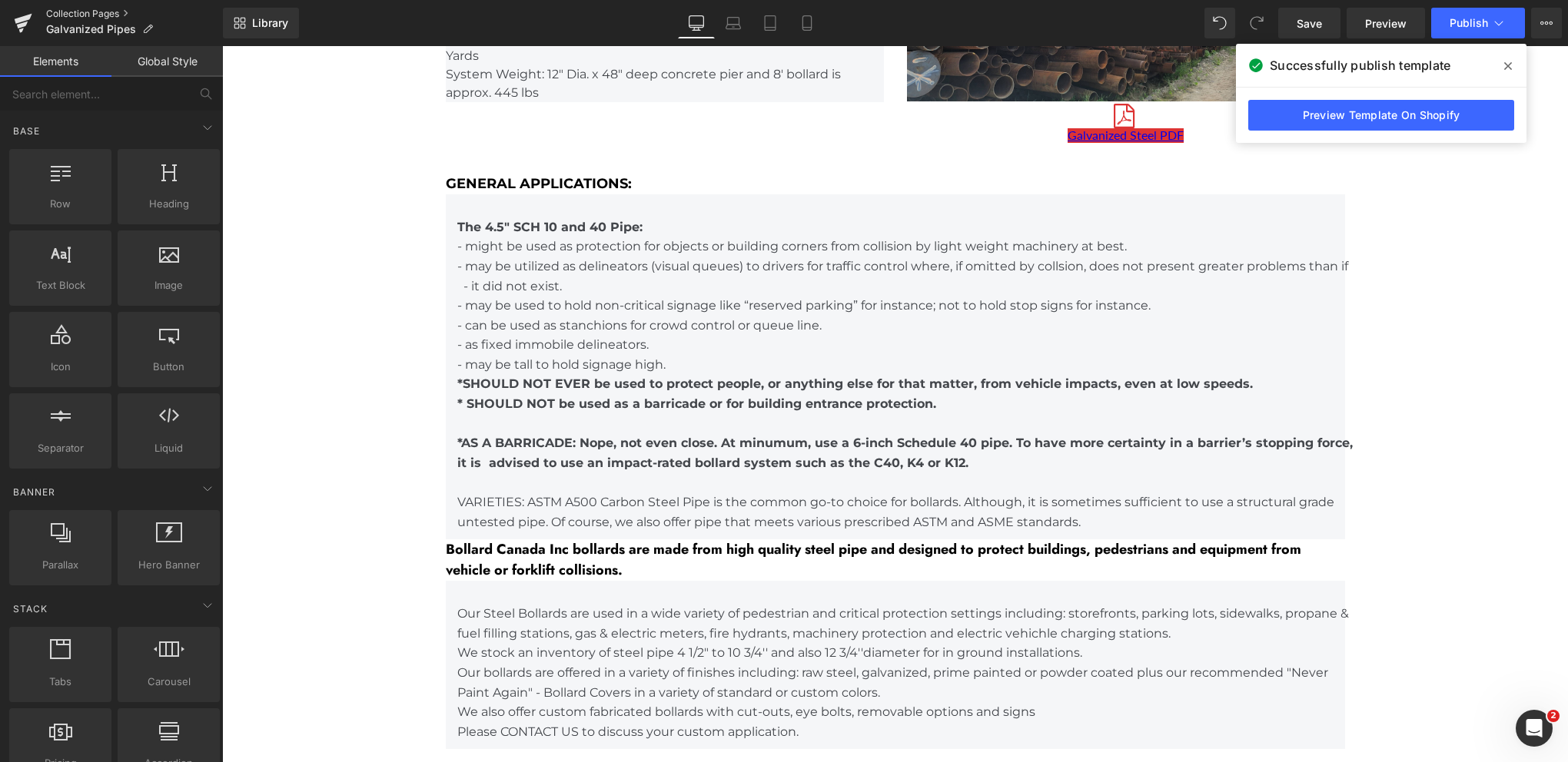
click at [96, 12] on link "Collection Pages" at bounding box center [134, 14] width 176 height 12
